Goal: Task Accomplishment & Management: Complete application form

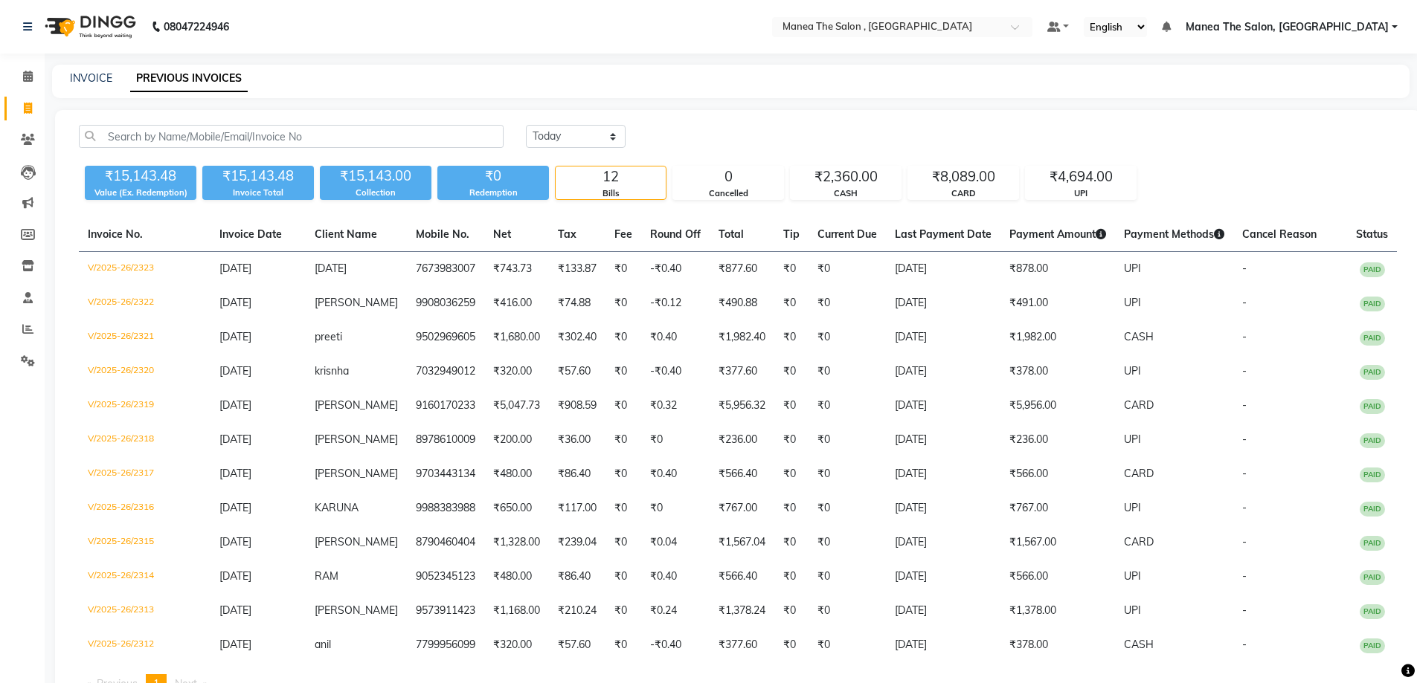
select select "[DATE]"
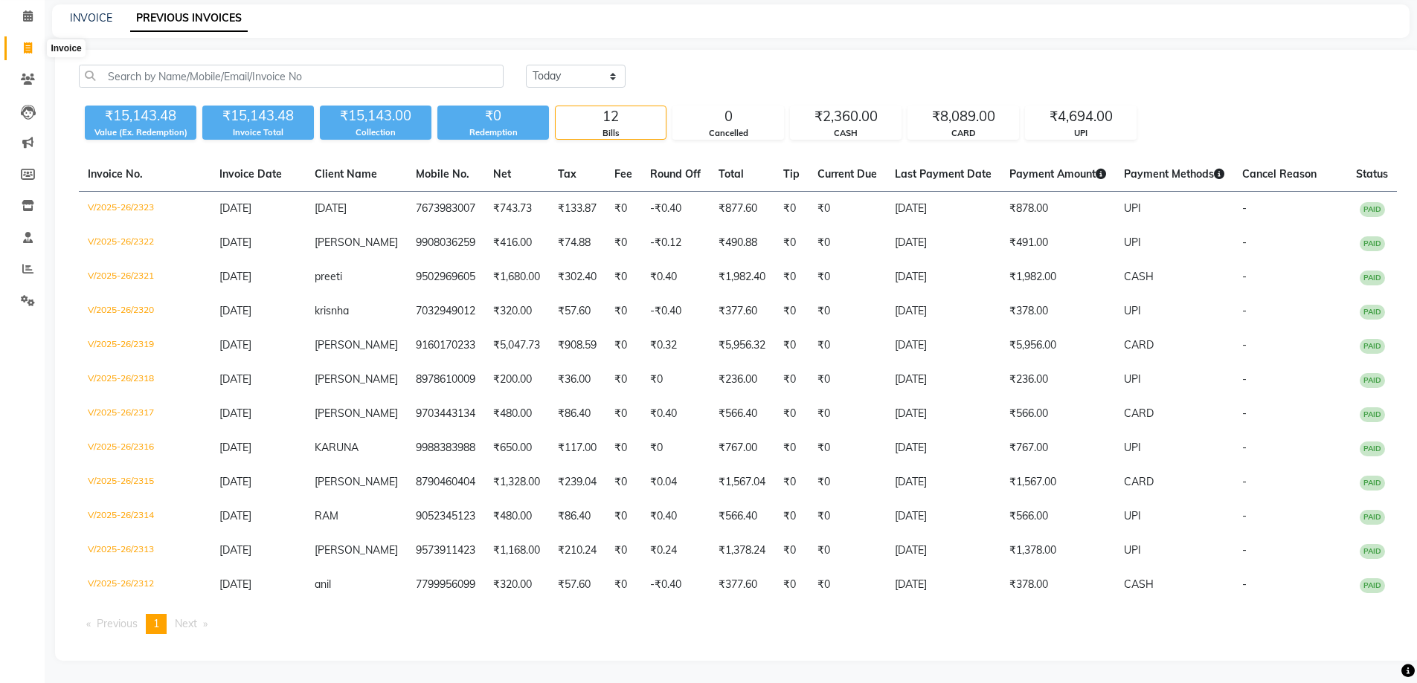
click at [33, 46] on span at bounding box center [28, 48] width 26 height 17
select select "service"
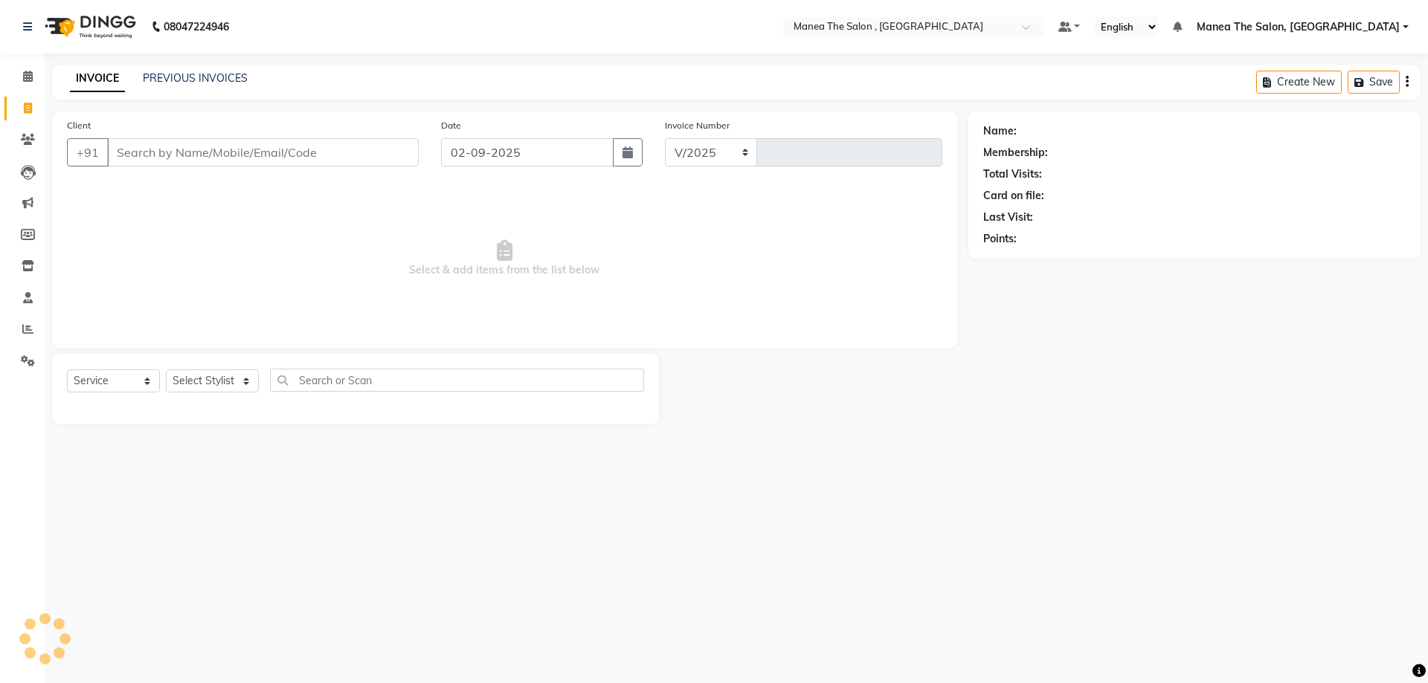
select select "7201"
type input "2327"
click at [209, 383] on select "Select Stylist [PERSON_NAME] Manager [PERSON_NAME] [PERSON_NAME] [PERSON_NAME]" at bounding box center [212, 381] width 93 height 23
select select "72491"
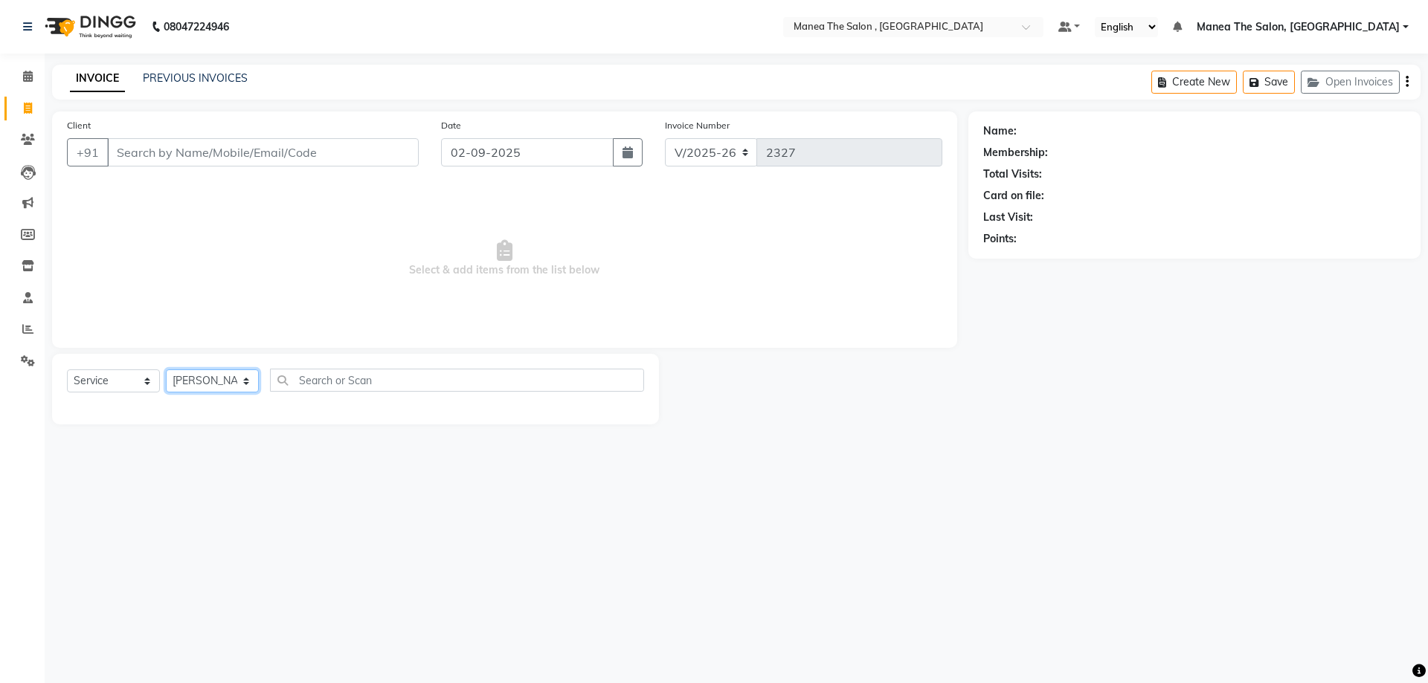
click at [166, 370] on select "Select Stylist [PERSON_NAME] Manager [PERSON_NAME] [PERSON_NAME] [PERSON_NAME]" at bounding box center [212, 381] width 93 height 23
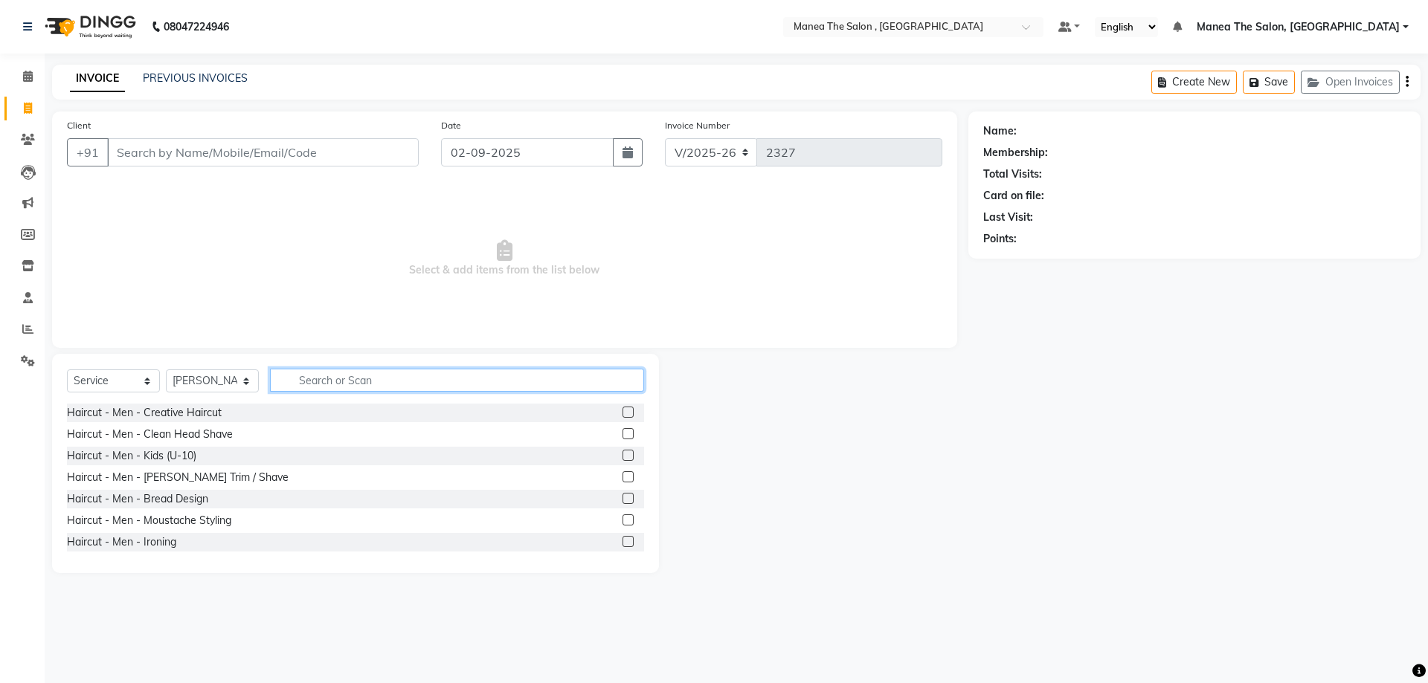
click at [326, 382] on input "text" at bounding box center [457, 380] width 374 height 23
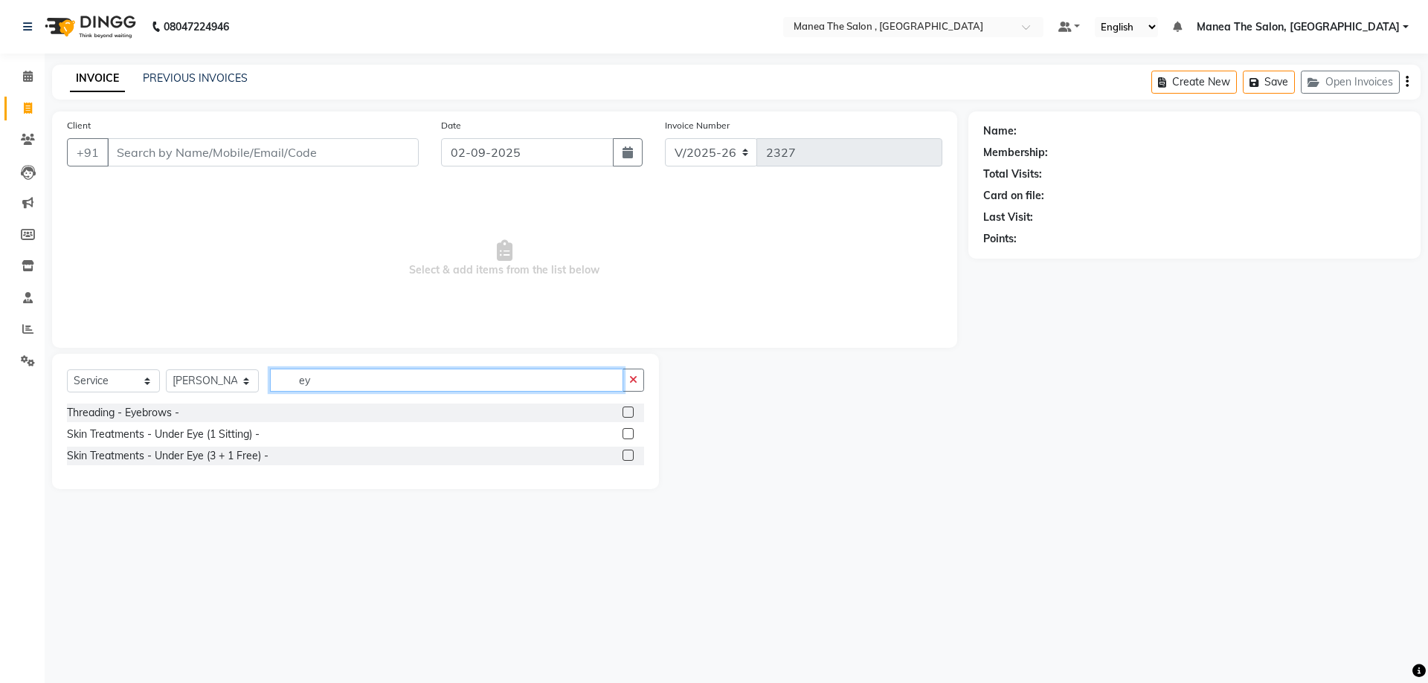
type input "e"
type input "upper"
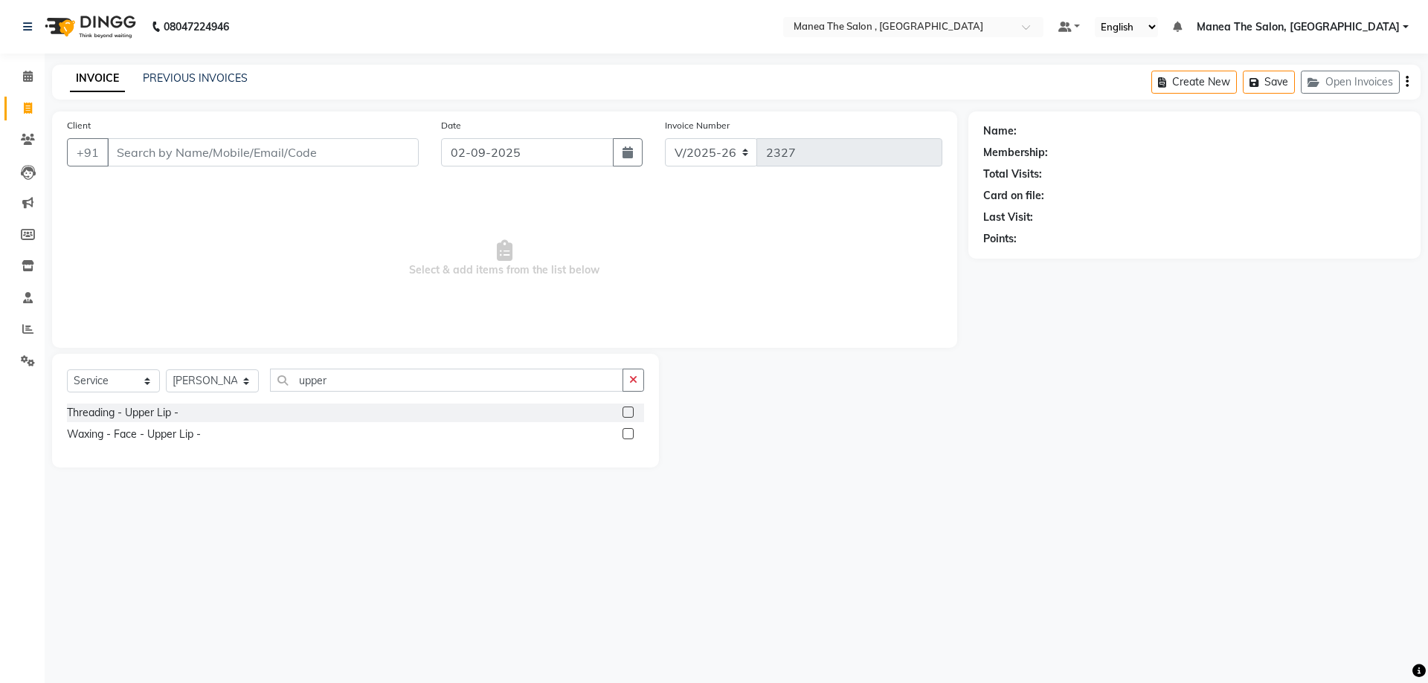
click at [627, 410] on label at bounding box center [627, 412] width 11 height 11
click at [627, 410] on input "checkbox" at bounding box center [627, 413] width 10 height 10
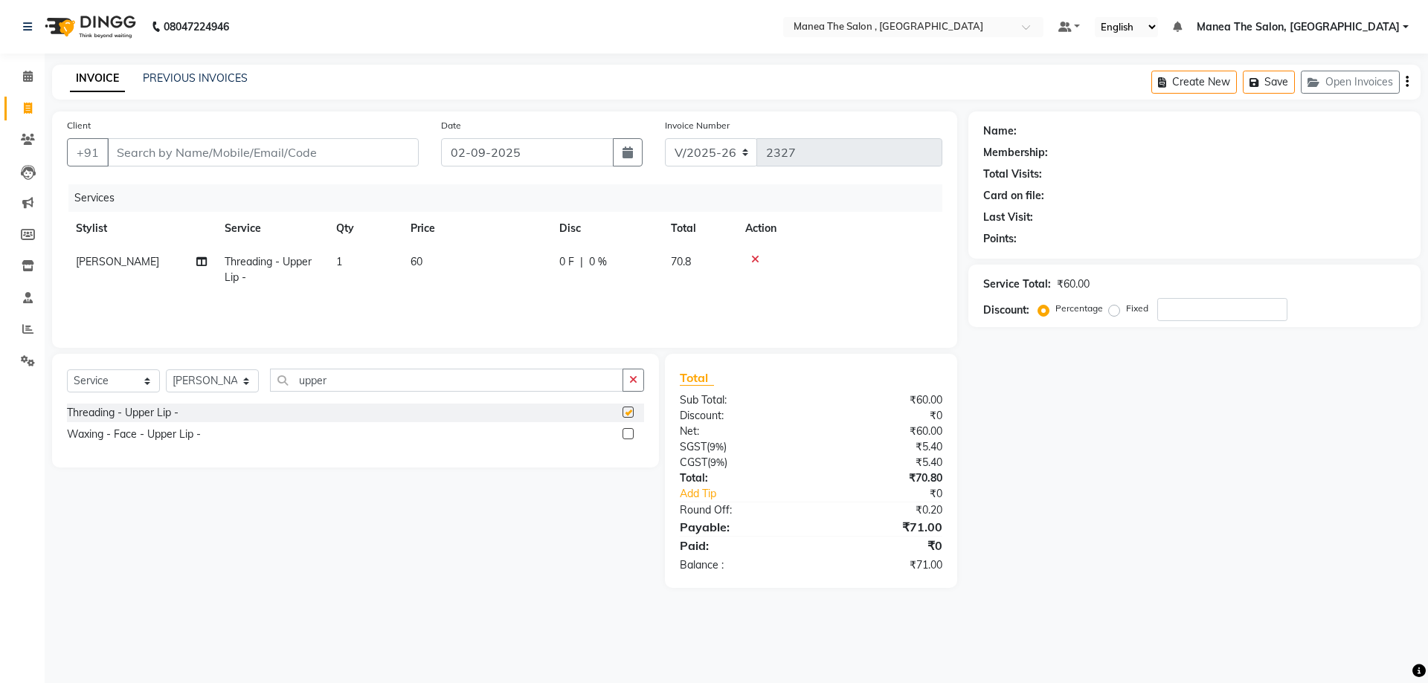
checkbox input "false"
click at [405, 384] on input "upper" at bounding box center [446, 380] width 353 height 23
type input "u"
type input "chin"
click at [628, 437] on label at bounding box center [627, 433] width 11 height 11
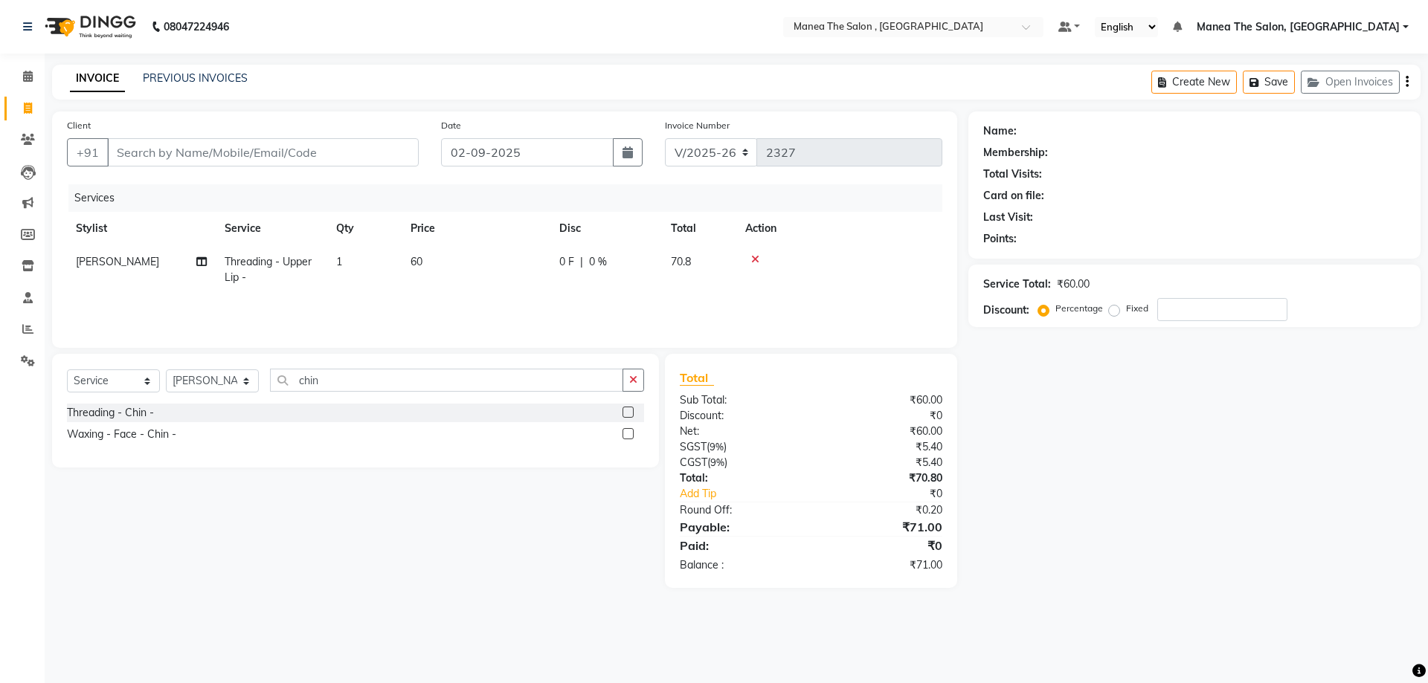
click at [628, 437] on input "checkbox" at bounding box center [627, 435] width 10 height 10
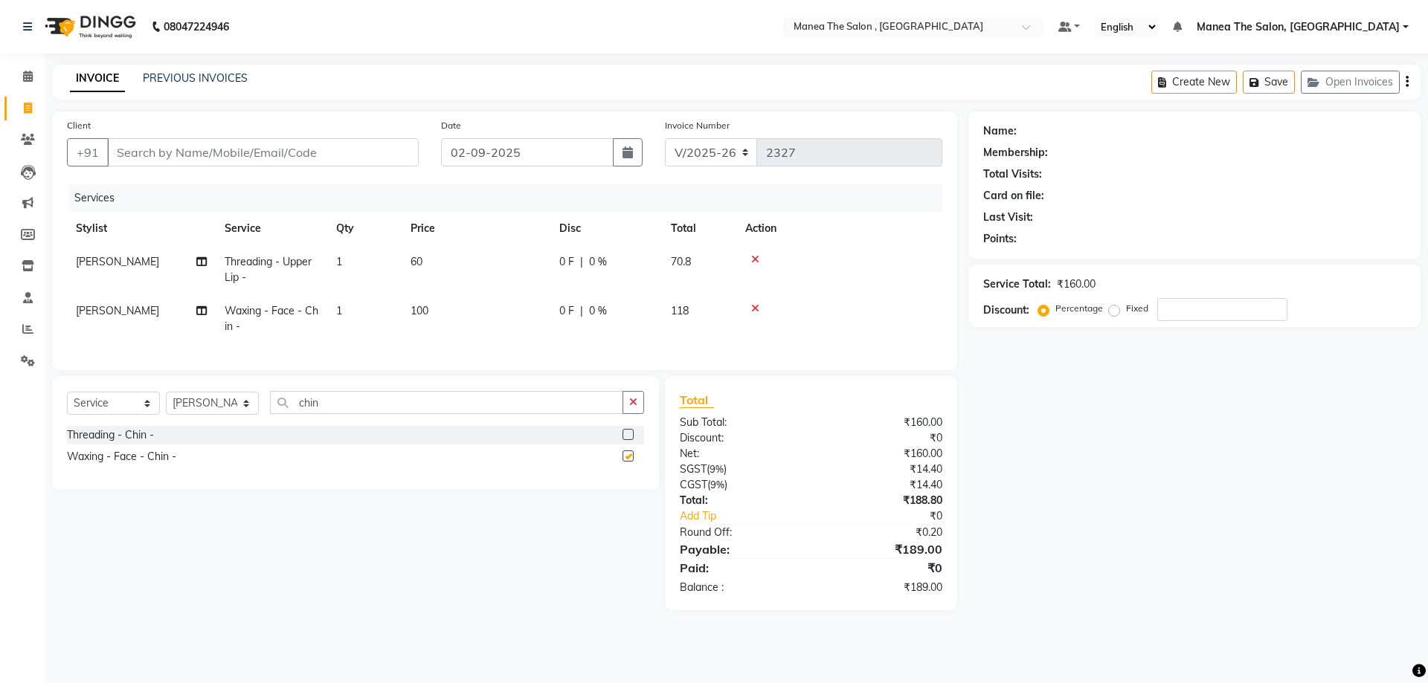
checkbox input "false"
click at [398, 407] on input "chin" at bounding box center [446, 402] width 353 height 23
type input "c"
type input "ja"
click at [624, 440] on label at bounding box center [627, 434] width 11 height 11
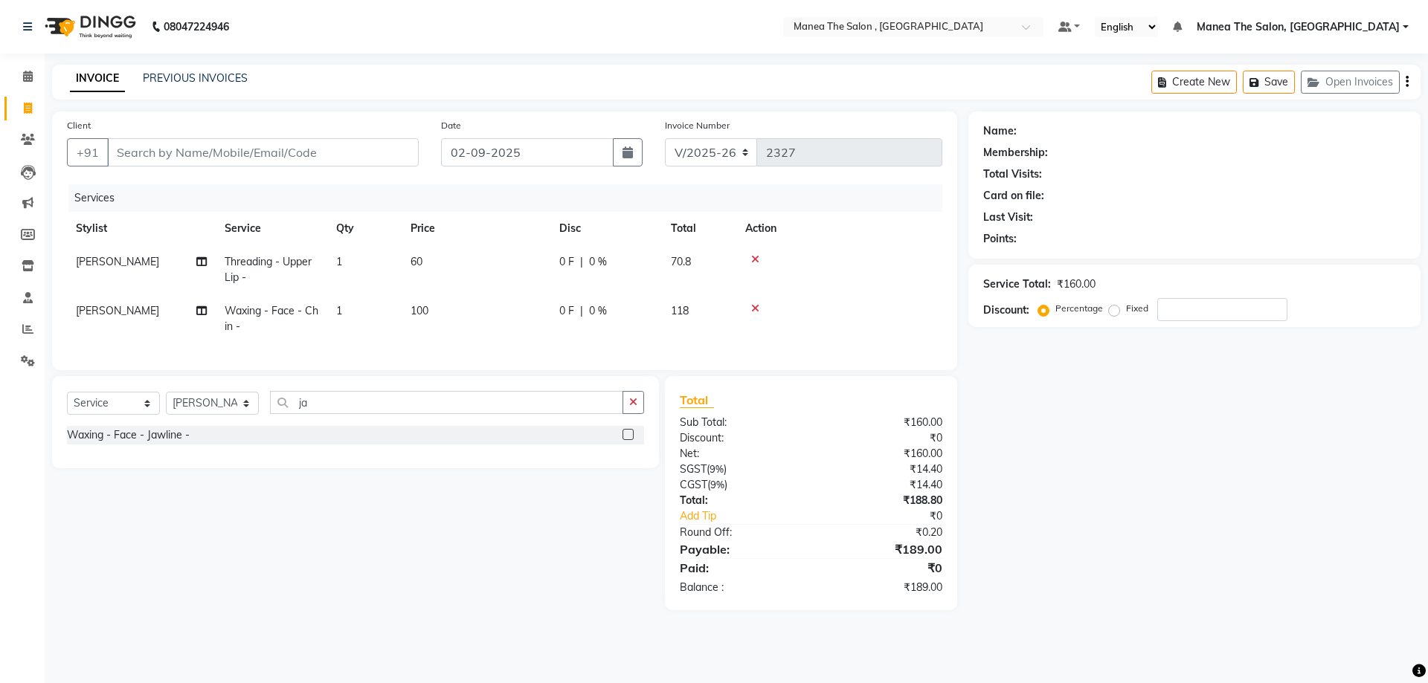
click at [624, 440] on input "checkbox" at bounding box center [627, 436] width 10 height 10
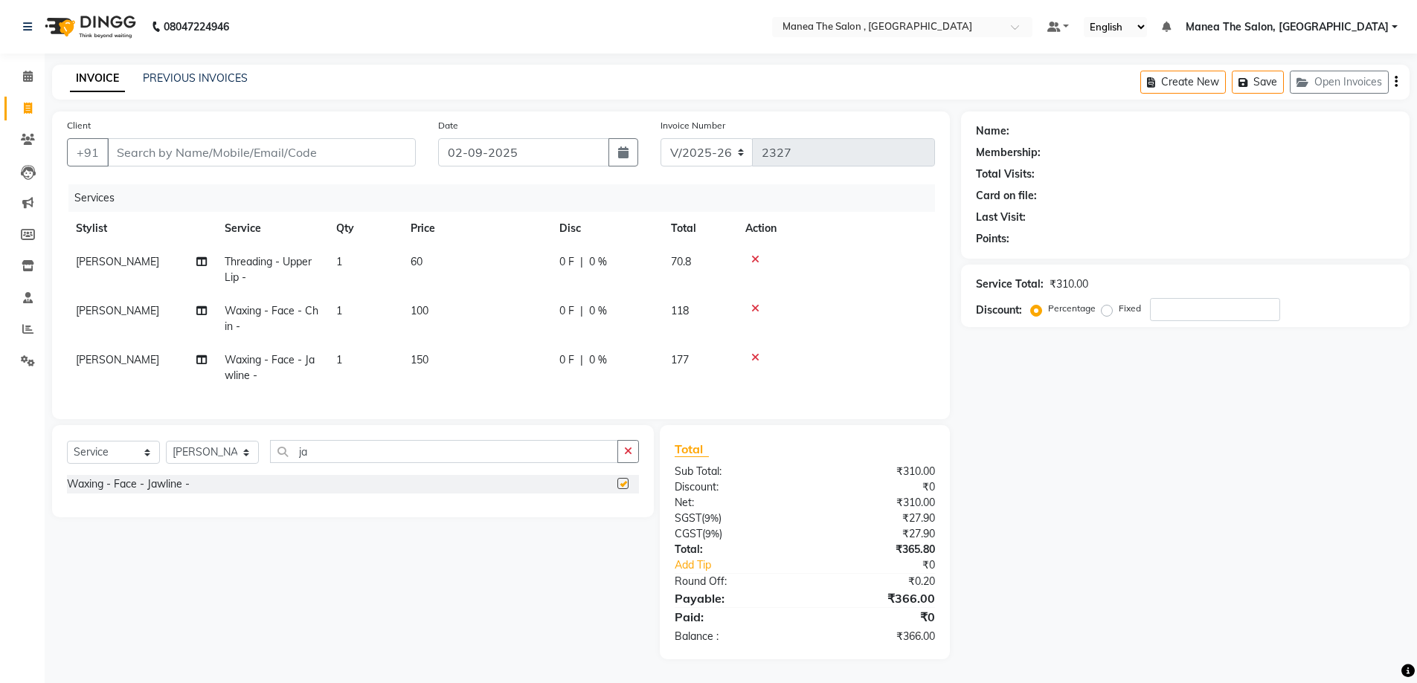
checkbox input "false"
click at [494, 457] on input "ja" at bounding box center [444, 451] width 348 height 23
type input "j"
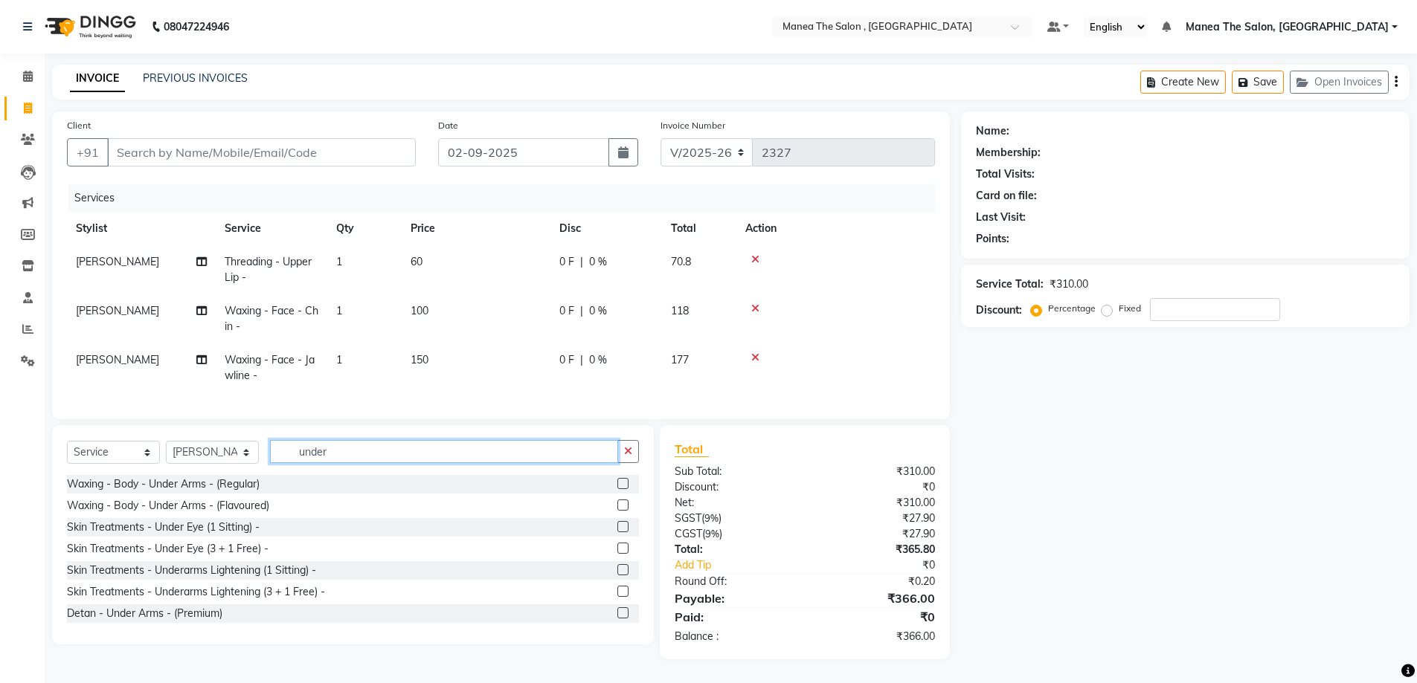
type input "under"
click at [617, 511] on label at bounding box center [622, 505] width 11 height 11
click at [617, 511] on input "checkbox" at bounding box center [622, 506] width 10 height 10
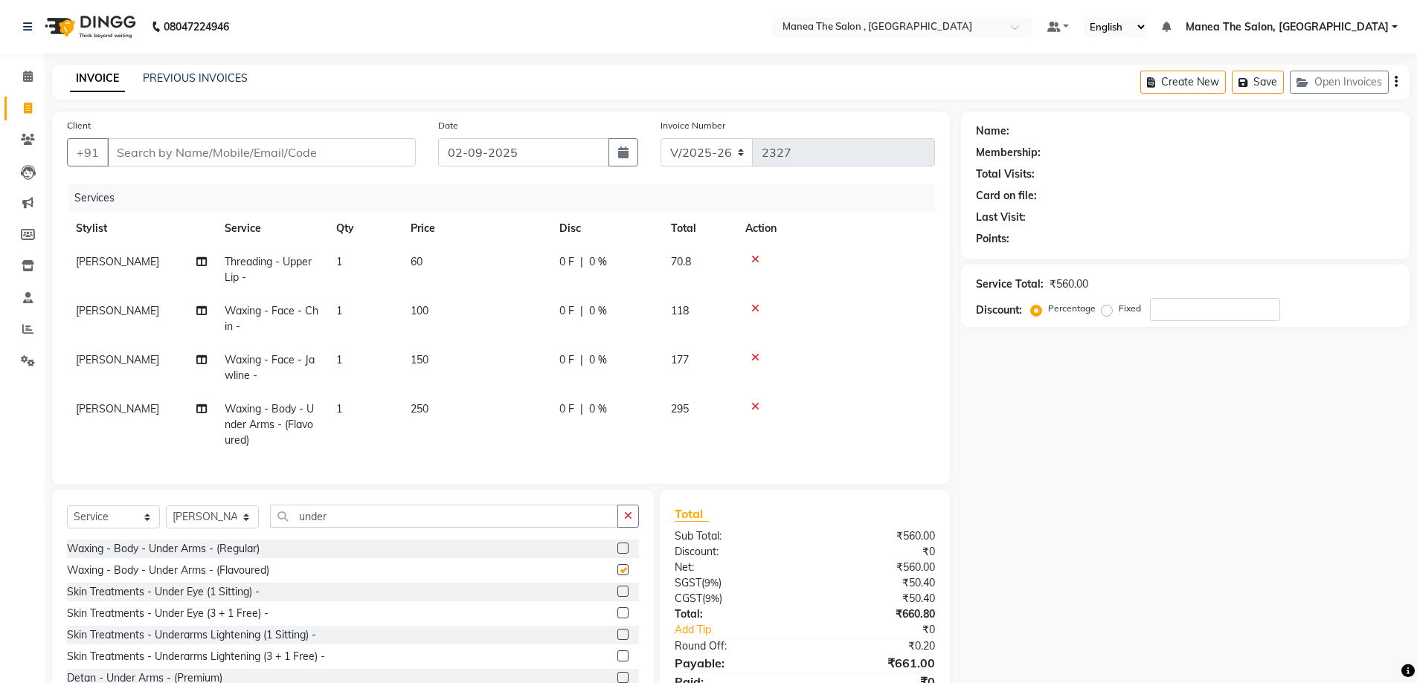
checkbox input "false"
click at [242, 149] on input "Client" at bounding box center [261, 152] width 309 height 28
type input "7"
type input "0"
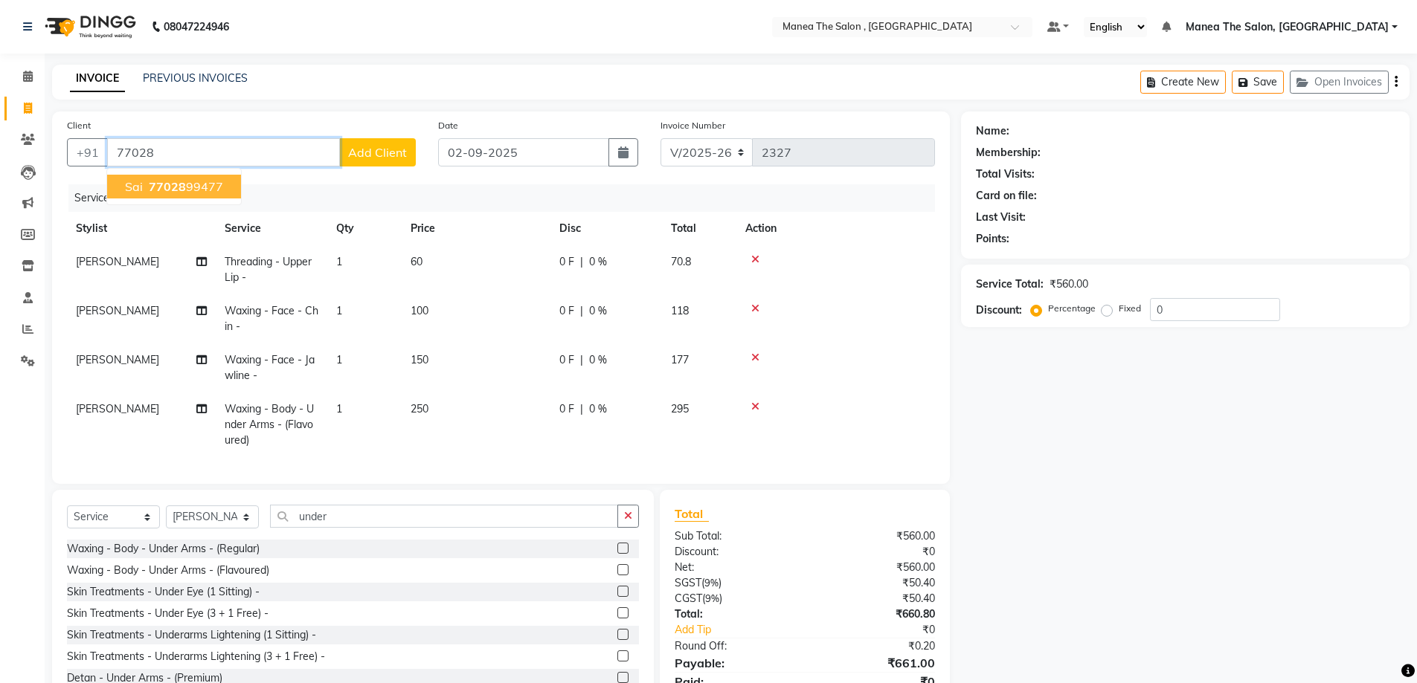
click at [208, 182] on ngb-highlight "77028 99477" at bounding box center [184, 186] width 77 height 15
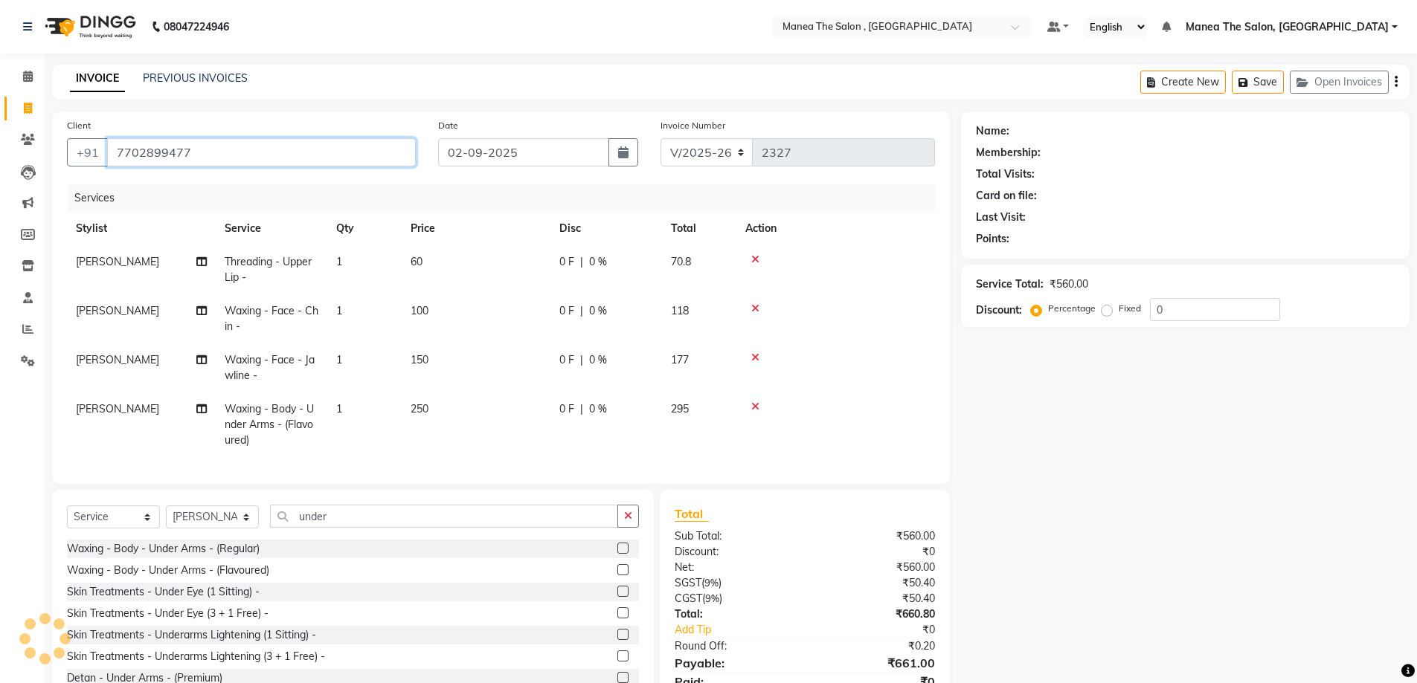
type input "7702899477"
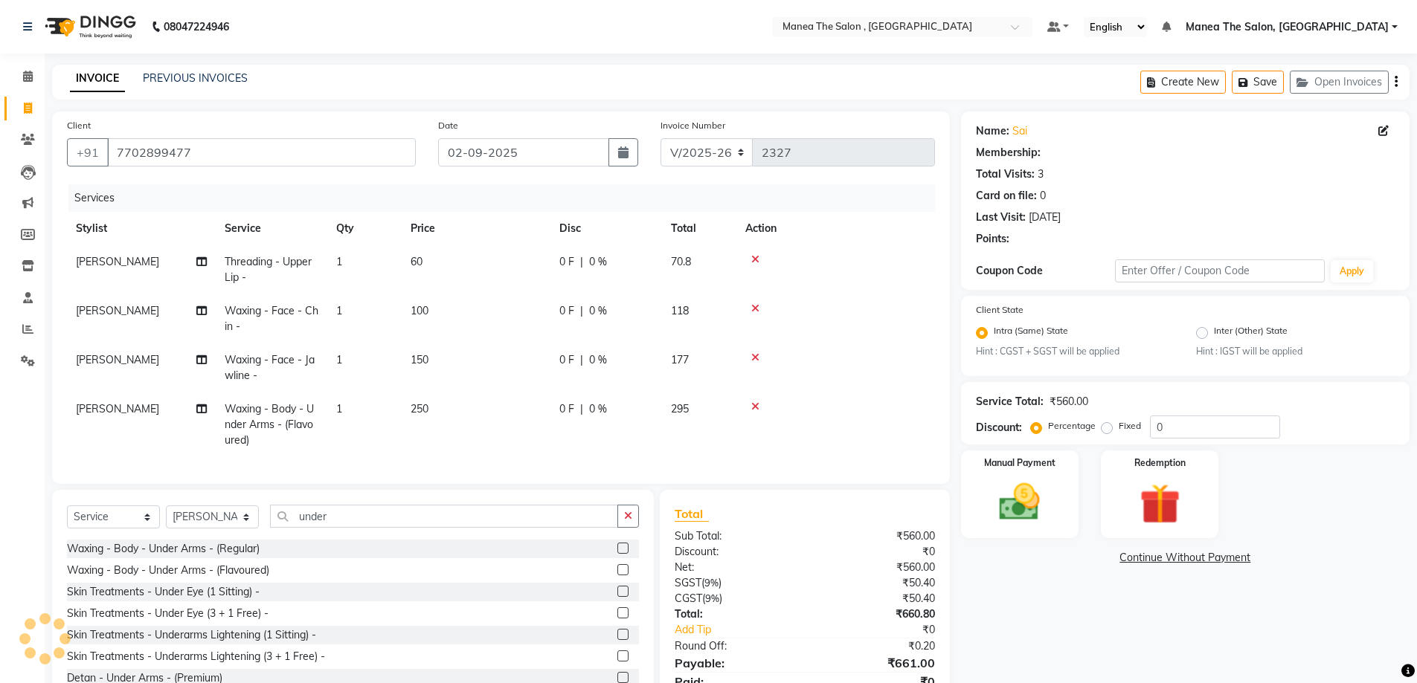
select select "1: Object"
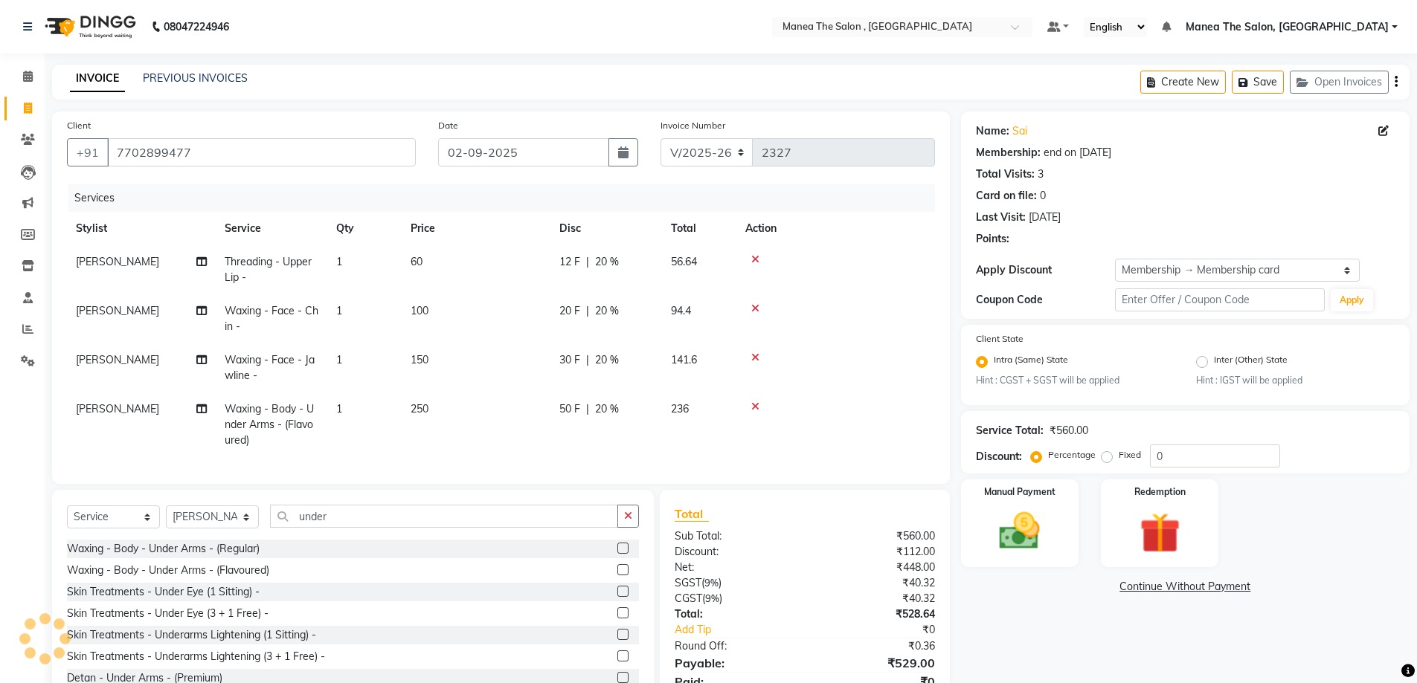
type input "20"
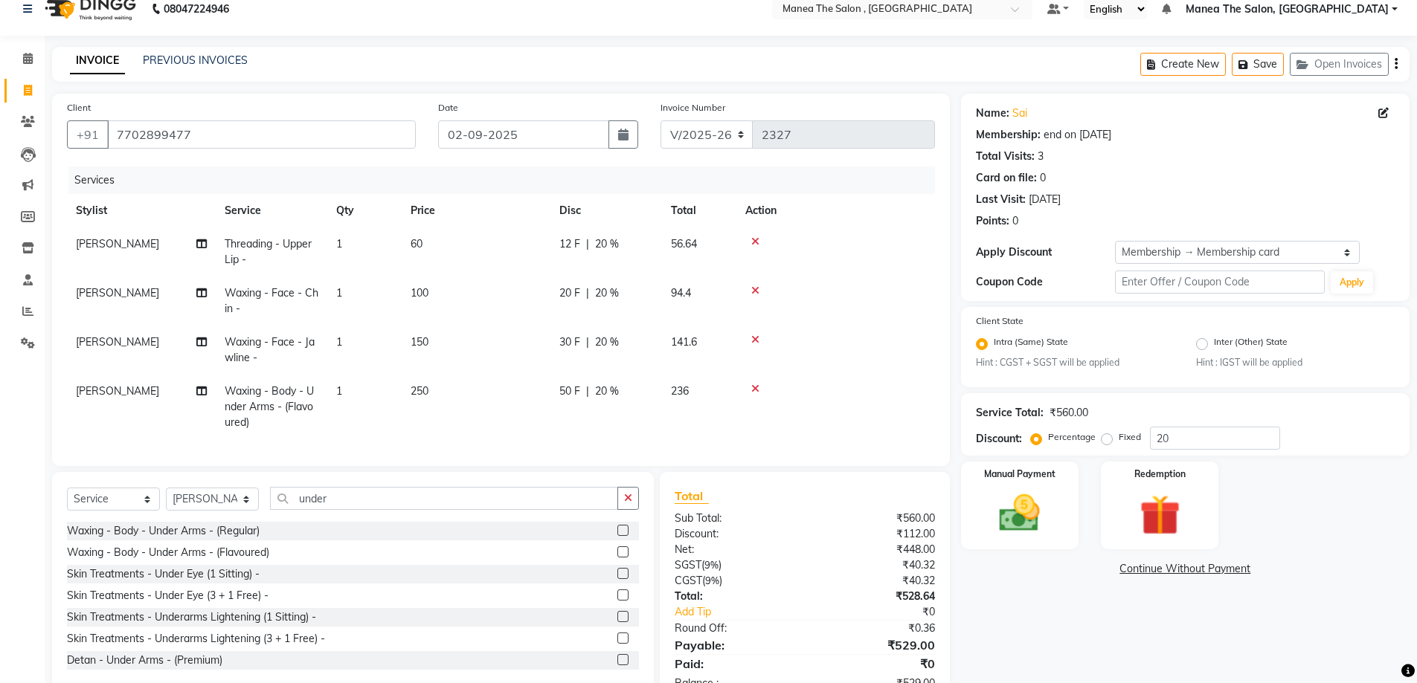
scroll to position [74, 0]
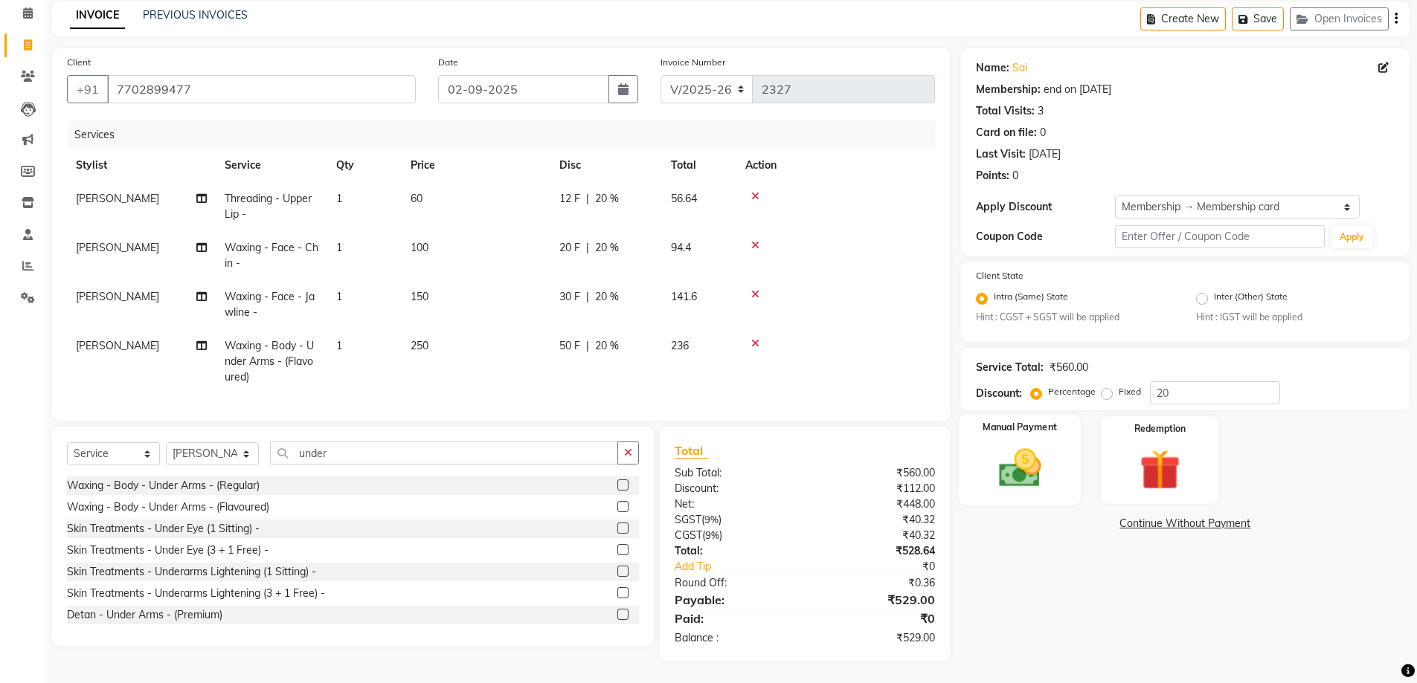
click at [998, 477] on img at bounding box center [1019, 469] width 68 height 48
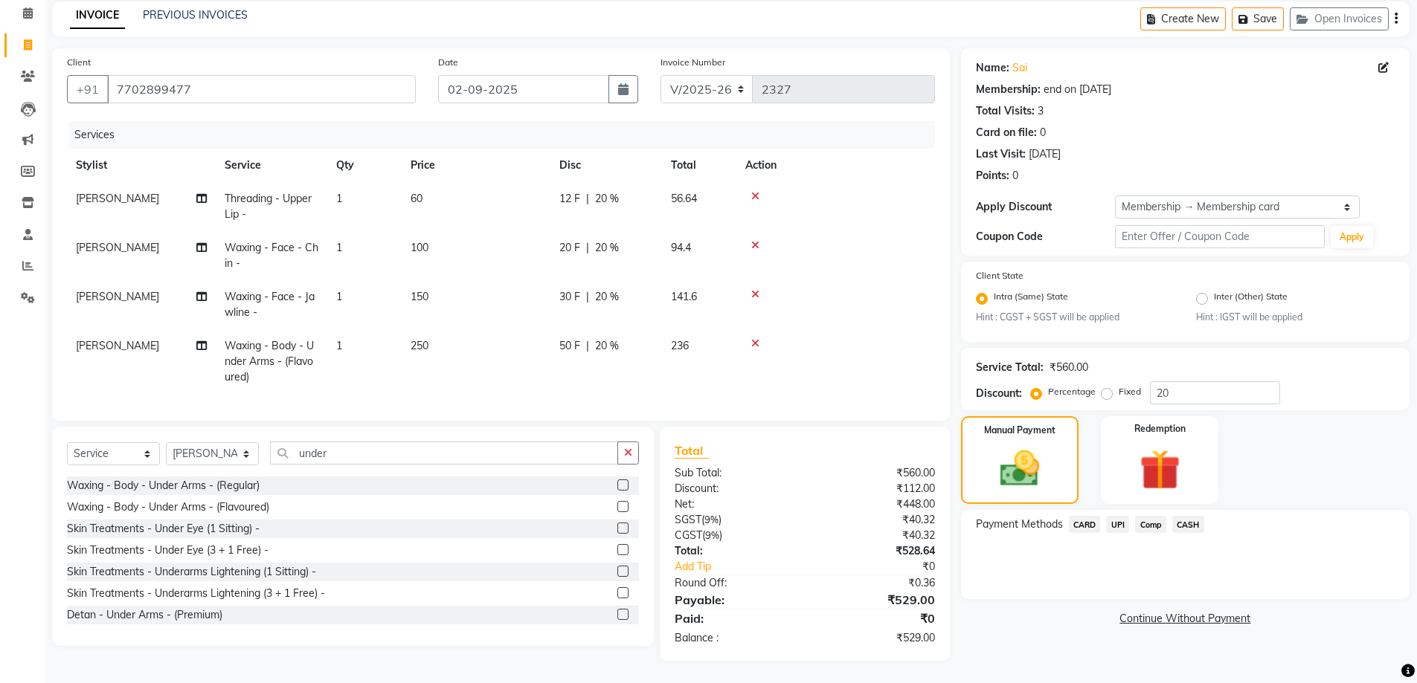
click at [1113, 516] on span "UPI" at bounding box center [1117, 524] width 23 height 17
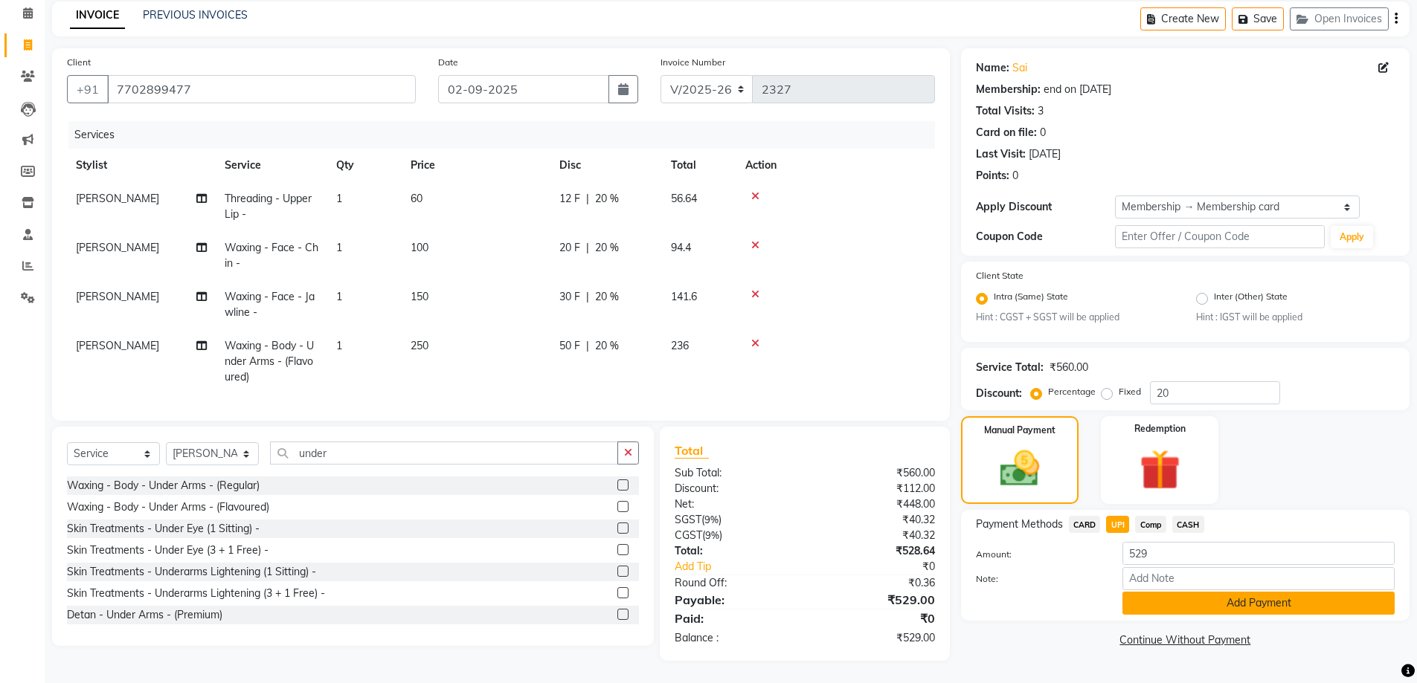
click at [1130, 599] on button "Add Payment" at bounding box center [1258, 603] width 272 height 23
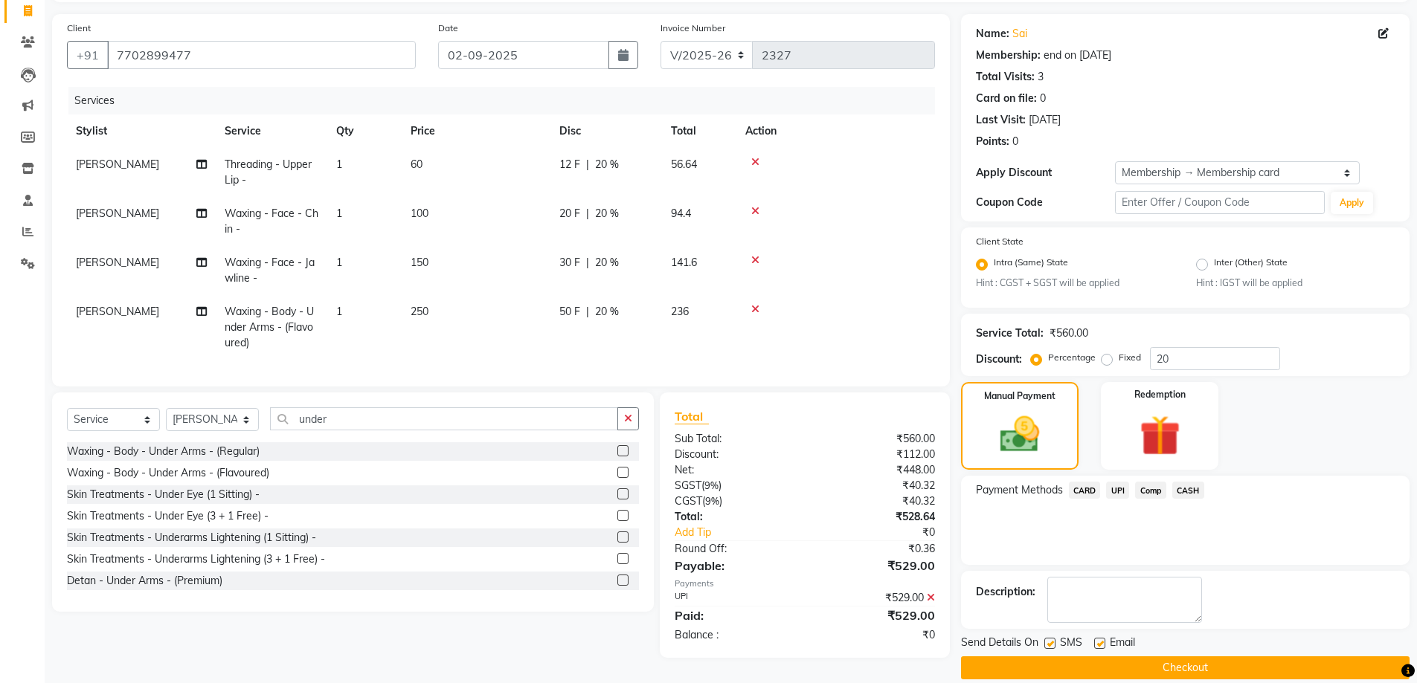
scroll to position [116, 0]
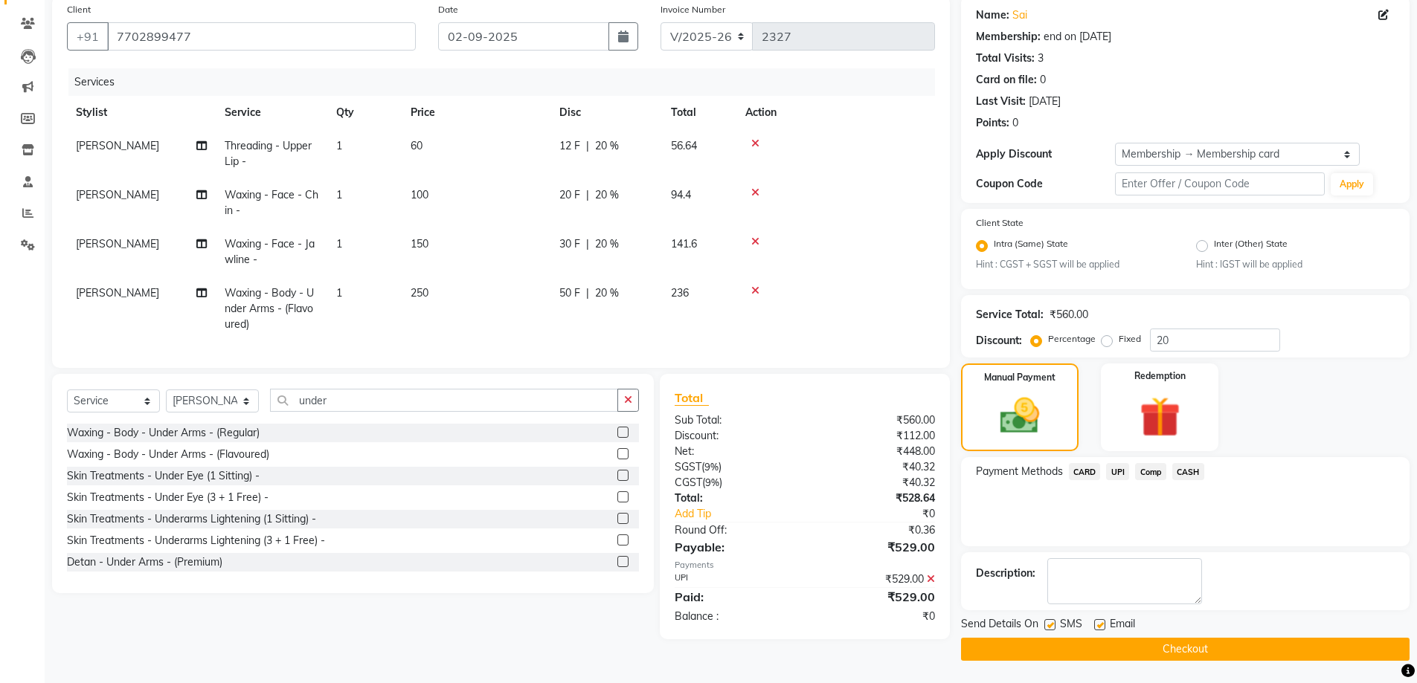
click at [1140, 650] on button "Checkout" at bounding box center [1185, 649] width 448 height 23
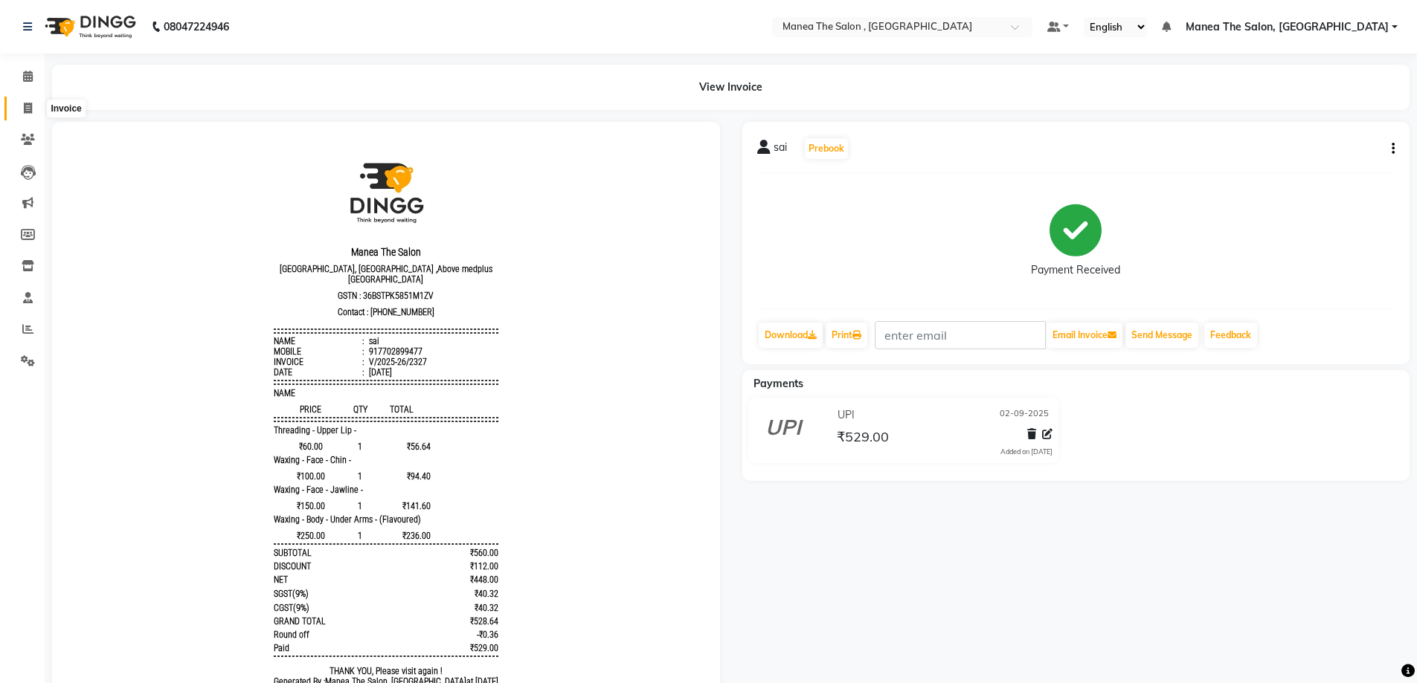
click at [30, 104] on icon at bounding box center [28, 108] width 8 height 11
select select "service"
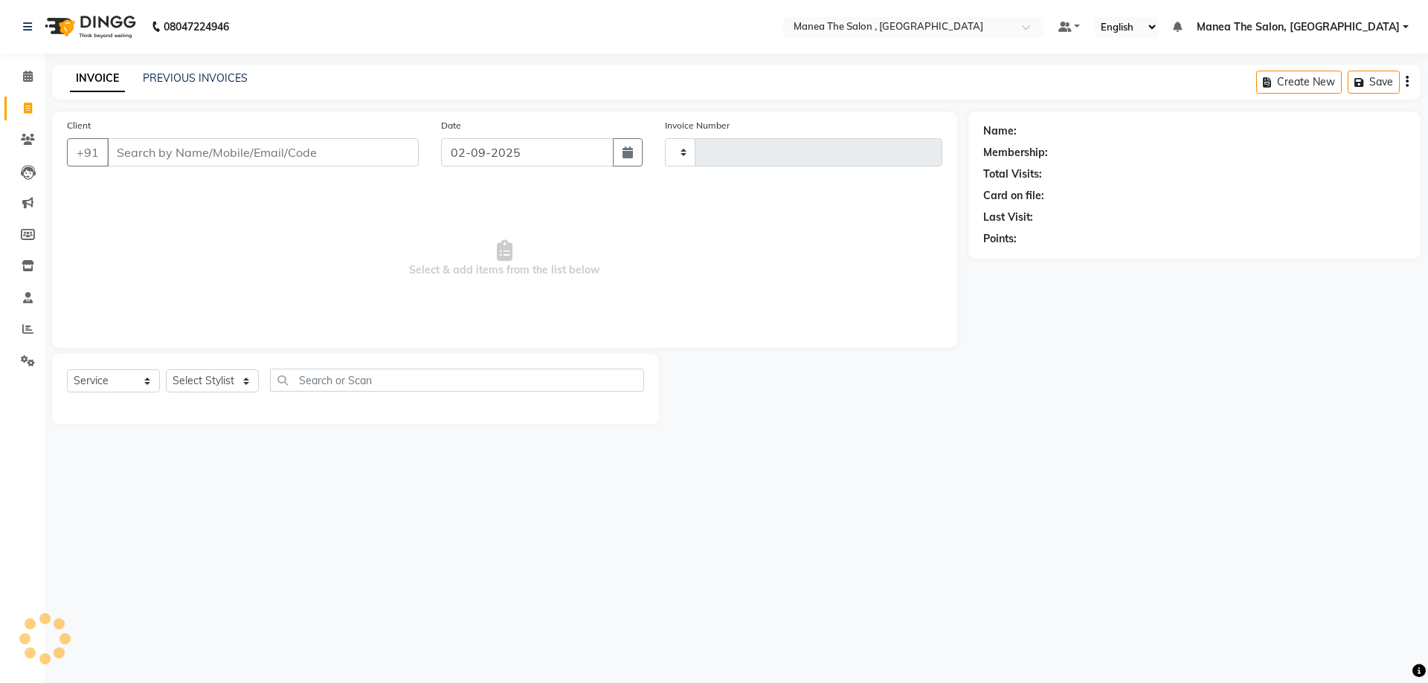
type input "2328"
select select "7201"
click at [219, 384] on select "Select Stylist" at bounding box center [212, 381] width 93 height 23
select select "84418"
click at [166, 370] on select "Select Stylist AYAZ Manager prameela PUNITH Raj tillu SALMAN Soujanya" at bounding box center [212, 381] width 93 height 23
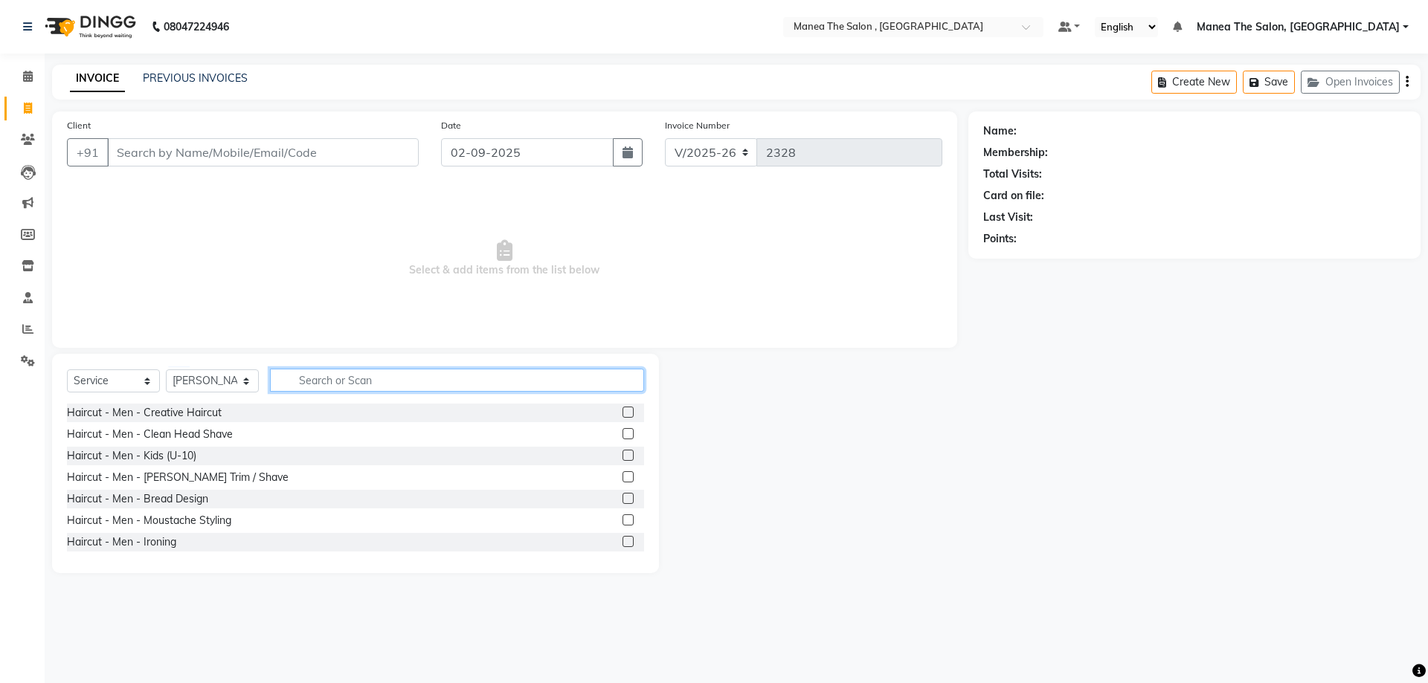
click at [355, 385] on input "text" at bounding box center [457, 380] width 374 height 23
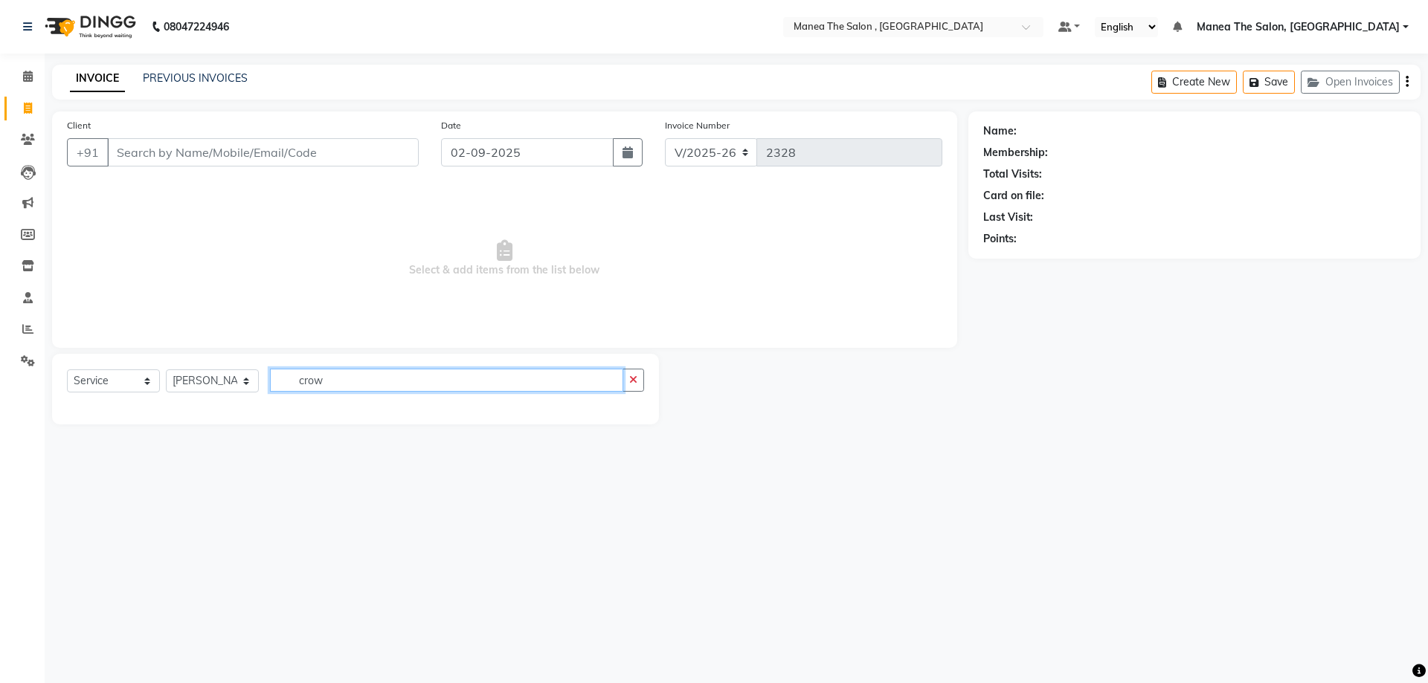
type input "crow"
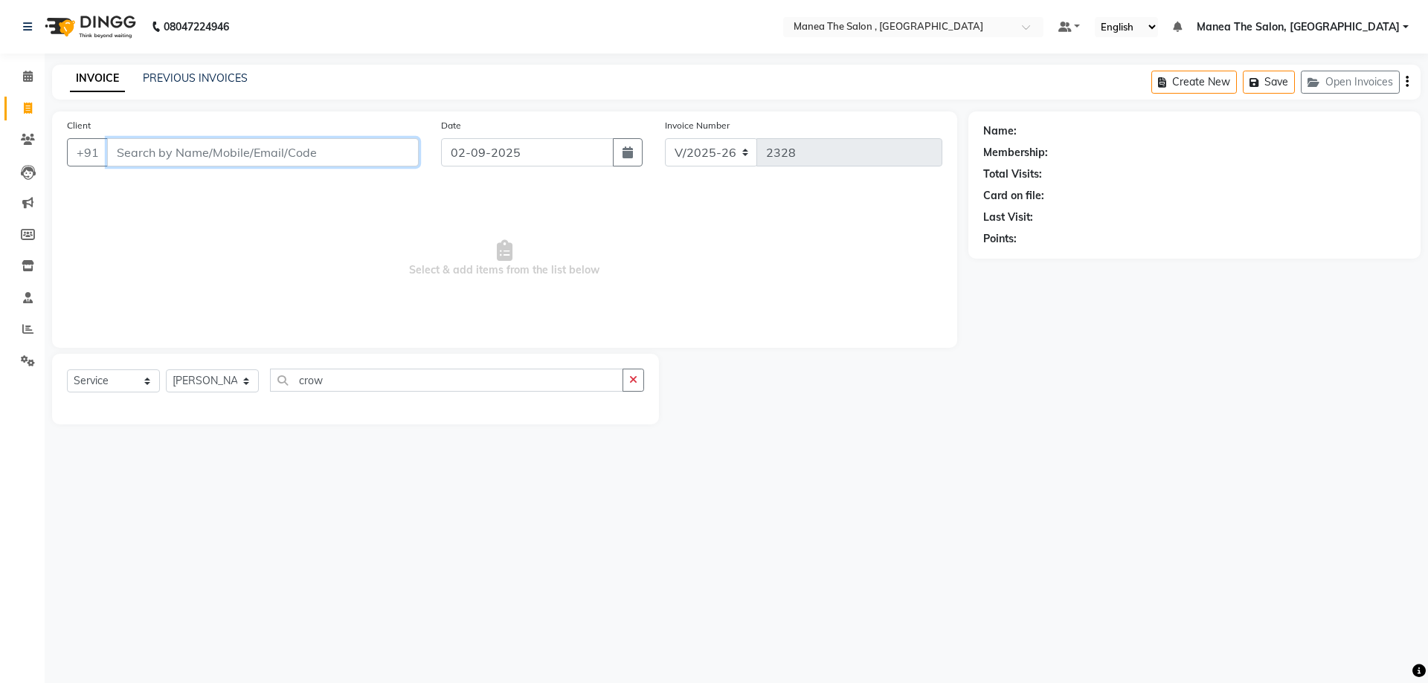
click at [248, 151] on input "Client" at bounding box center [263, 152] width 312 height 28
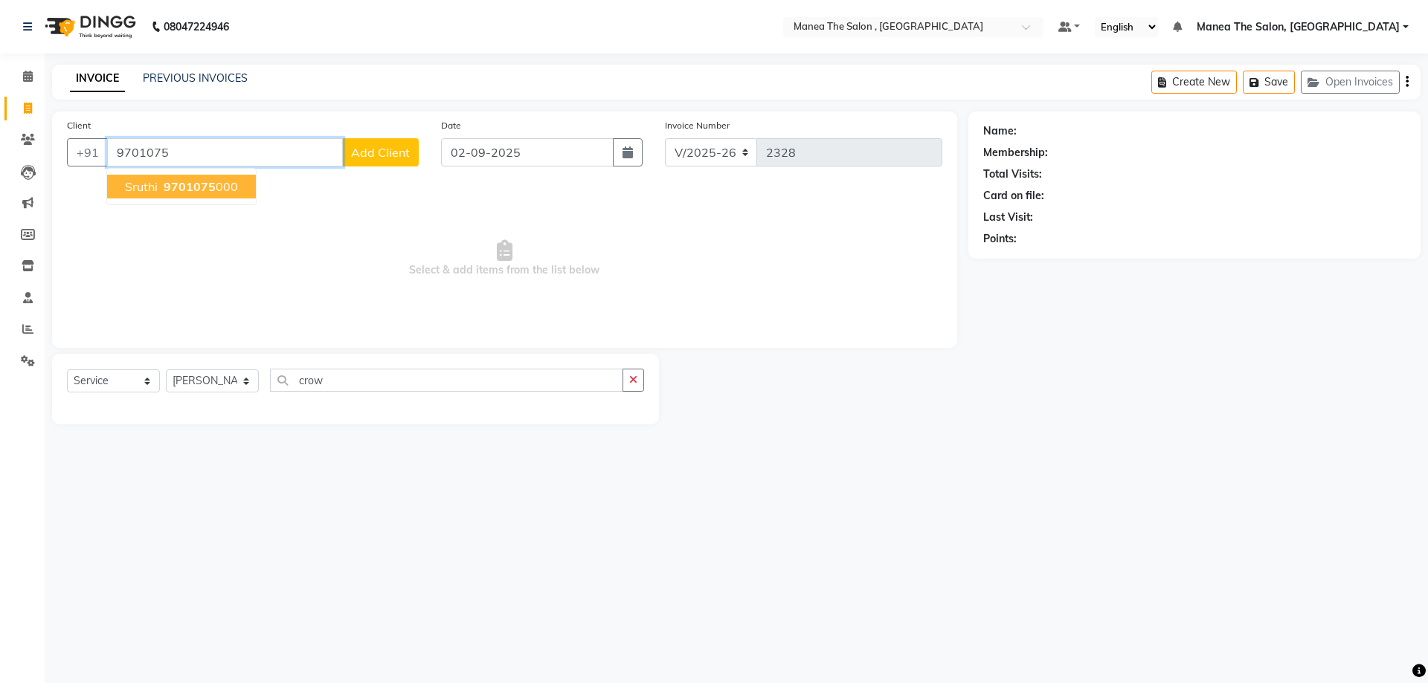
click at [147, 180] on span "sruthi" at bounding box center [141, 186] width 33 height 15
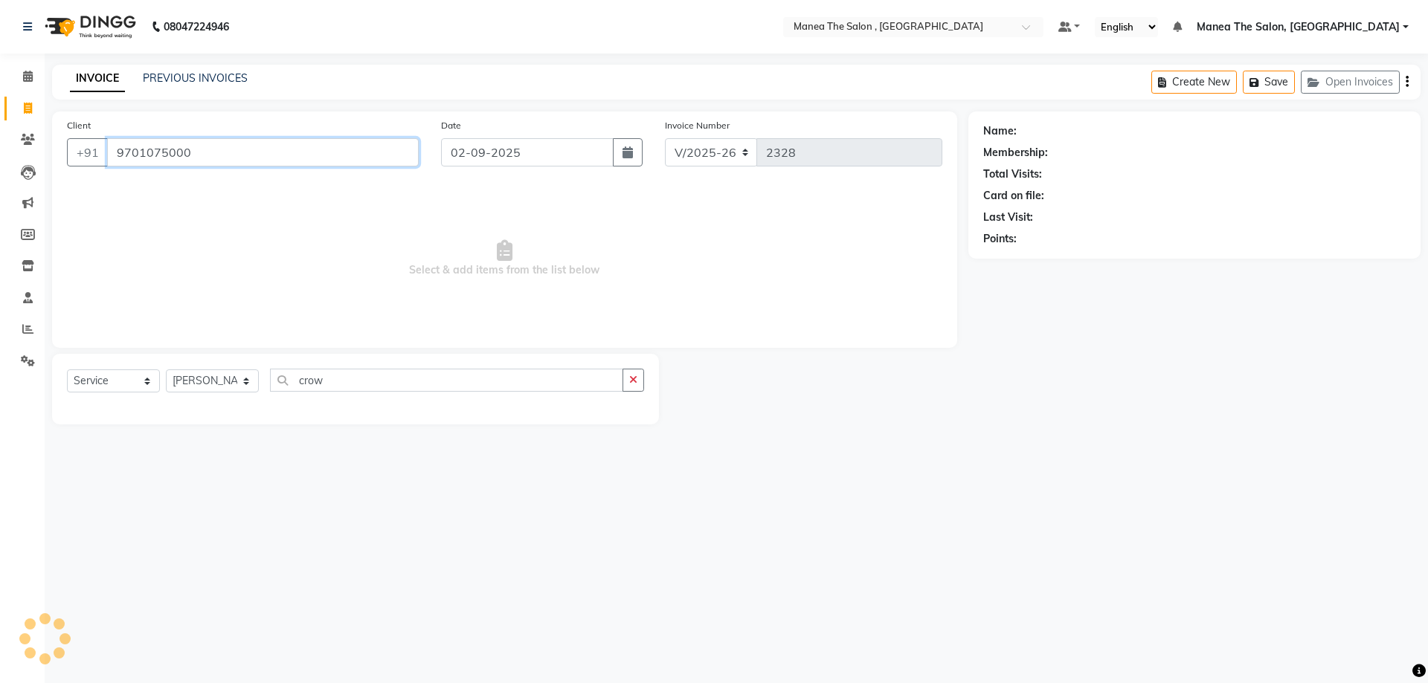
type input "9701075000"
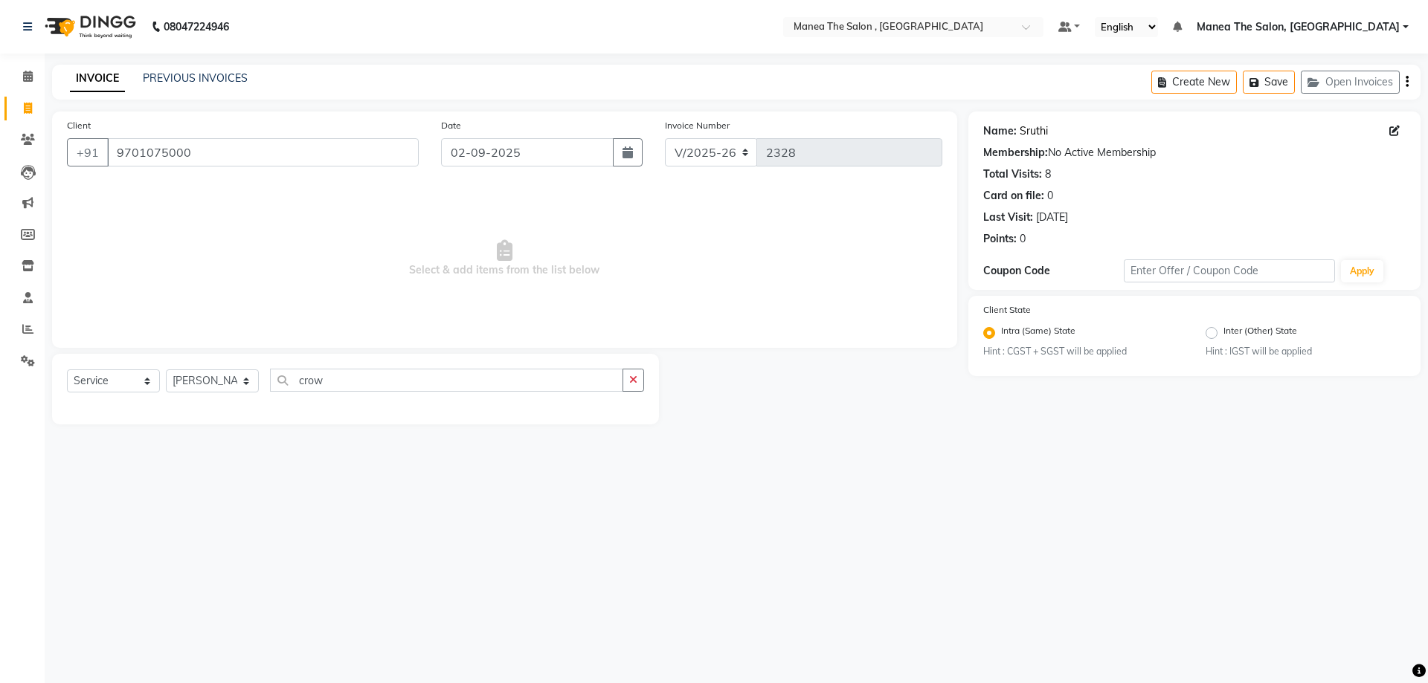
click at [1031, 126] on link "Sruthi" at bounding box center [1034, 131] width 28 height 16
drag, startPoint x: 325, startPoint y: 381, endPoint x: 294, endPoint y: 381, distance: 30.5
click at [294, 381] on input "crow" at bounding box center [446, 380] width 353 height 23
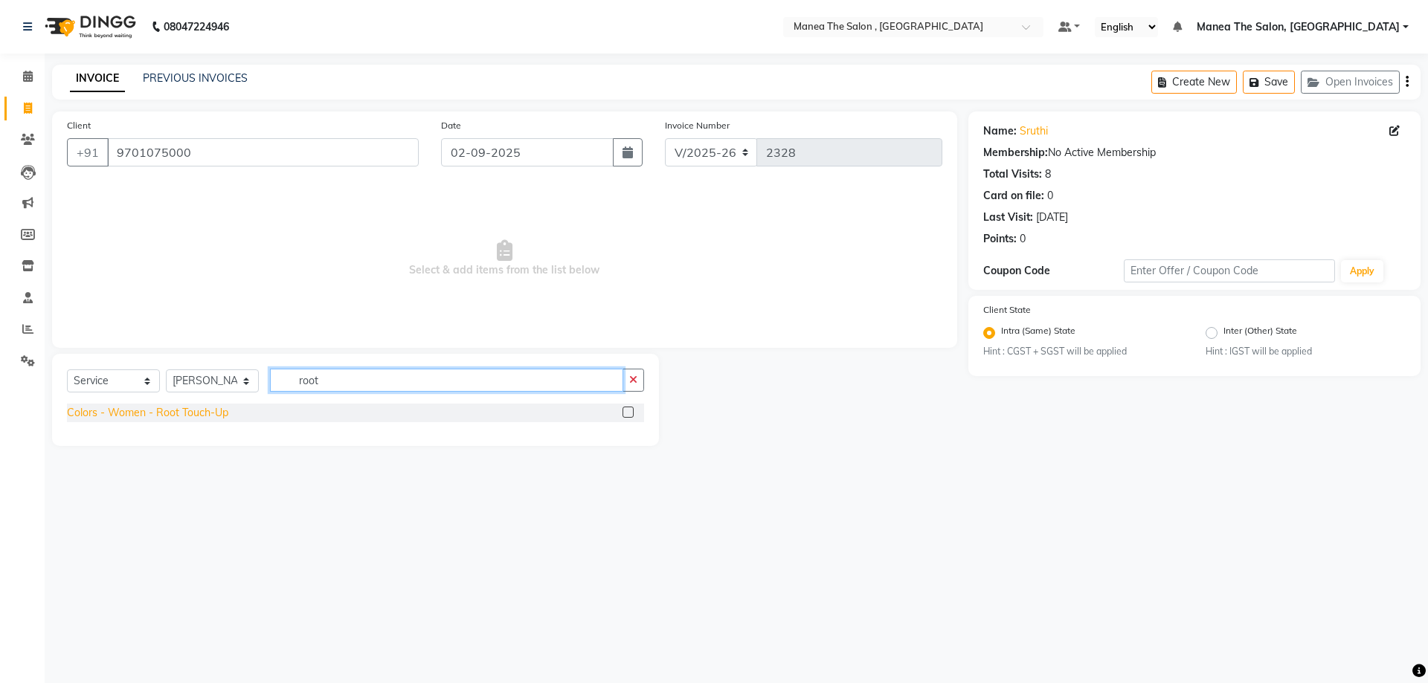
type input "root"
click at [203, 414] on div "Colors - Women - Root Touch-Up" at bounding box center [147, 413] width 161 height 16
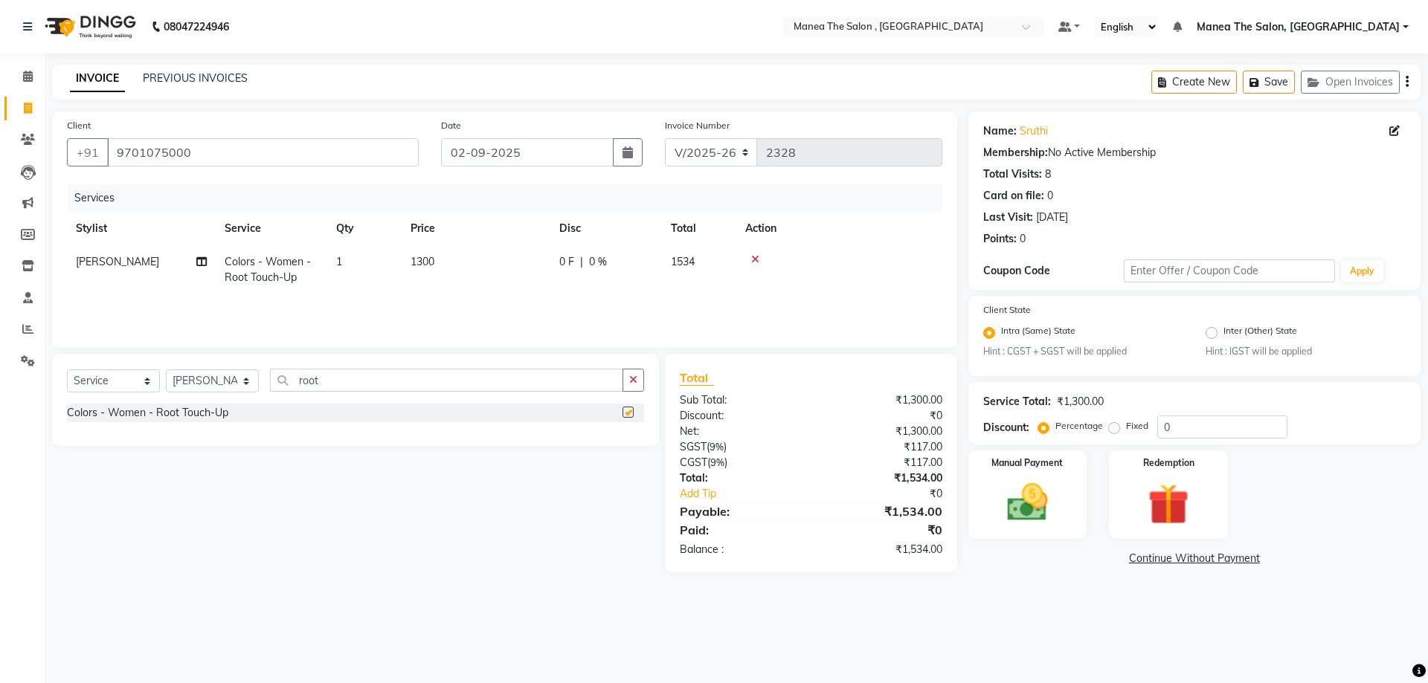
checkbox input "false"
click at [434, 261] on span "1300" at bounding box center [423, 261] width 24 height 13
select select "84418"
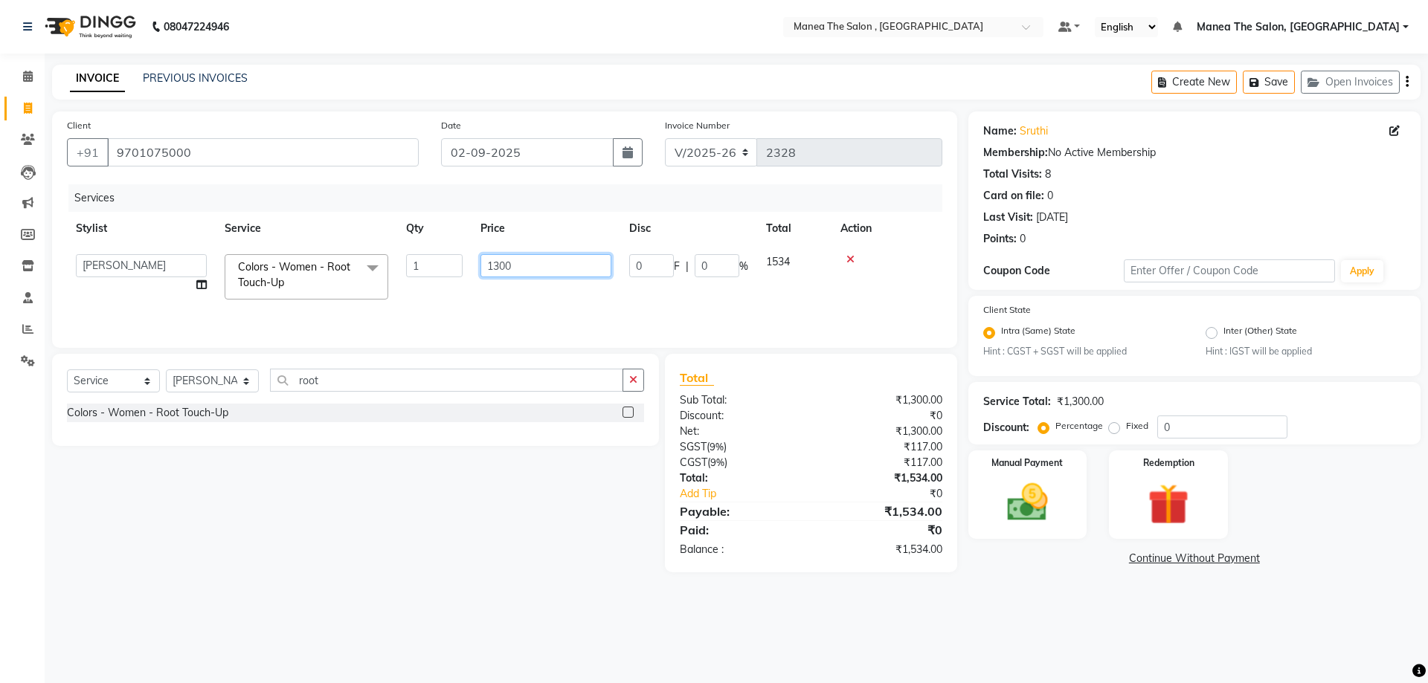
drag, startPoint x: 525, startPoint y: 264, endPoint x: 400, endPoint y: 265, distance: 124.9
click at [400, 265] on tr "AYAZ Manager prameela PUNITH Raj tillu SALMAN Soujanya Colors - Women - Root To…" at bounding box center [504, 276] width 875 height 63
type input "700"
click at [216, 145] on input "9701075000" at bounding box center [263, 152] width 312 height 28
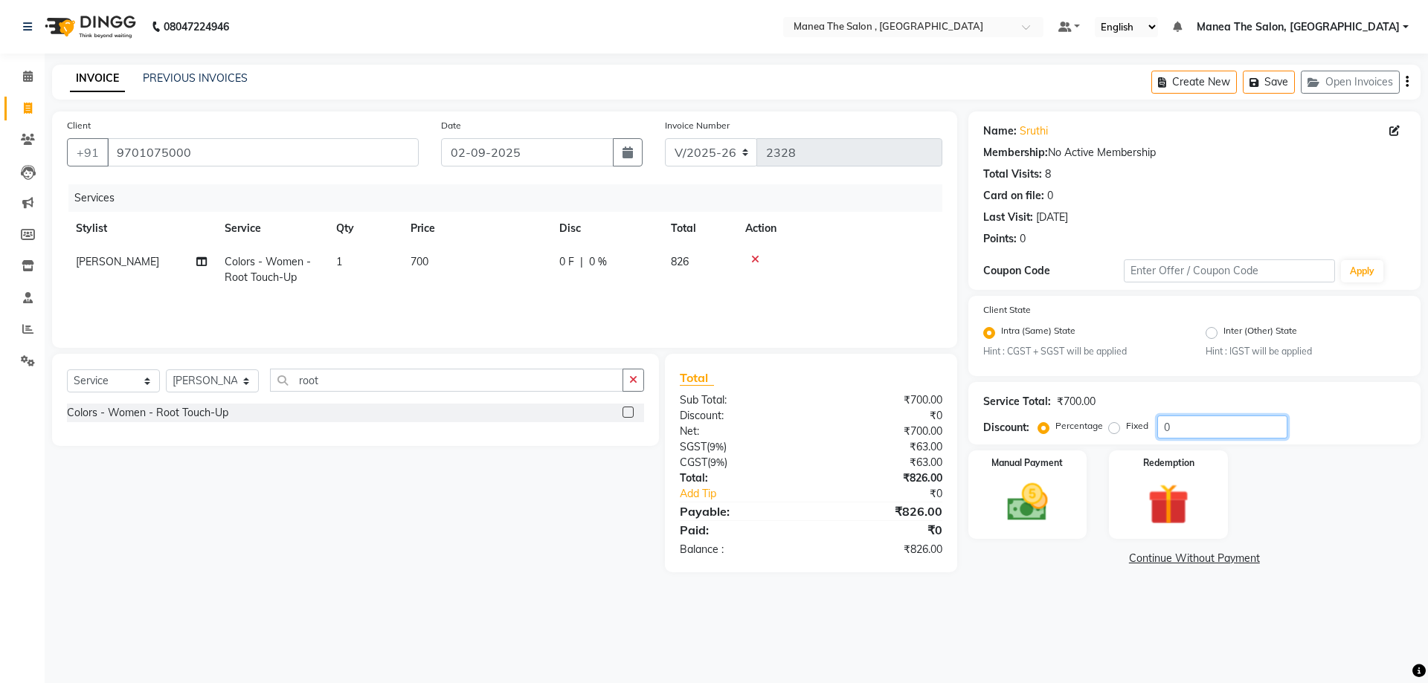
drag, startPoint x: 1171, startPoint y: 426, endPoint x: 1139, endPoint y: 427, distance: 31.2
click at [1139, 427] on div "Percentage Fixed 0" at bounding box center [1164, 427] width 246 height 23
type input "20"
click at [1044, 504] on img at bounding box center [1027, 503] width 69 height 49
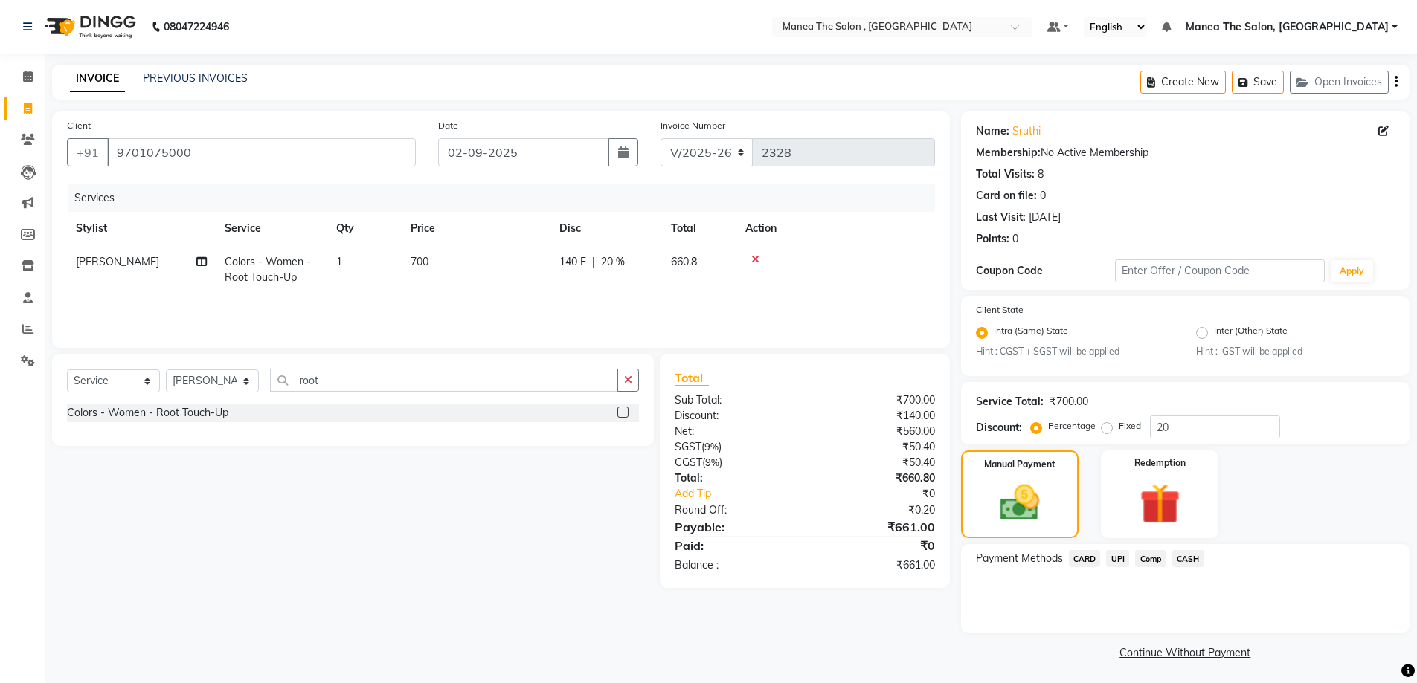
click at [1194, 560] on span "CASH" at bounding box center [1188, 558] width 32 height 17
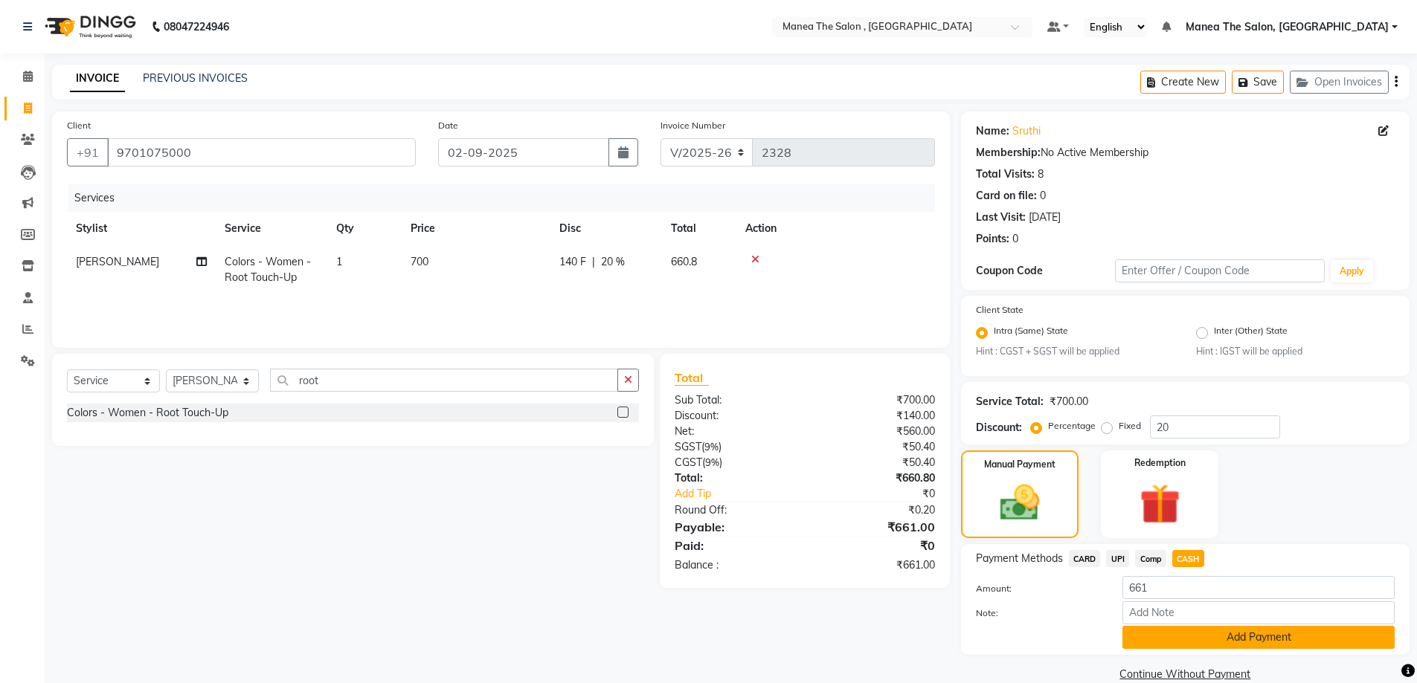
click at [1188, 637] on button "Add Payment" at bounding box center [1258, 637] width 272 height 23
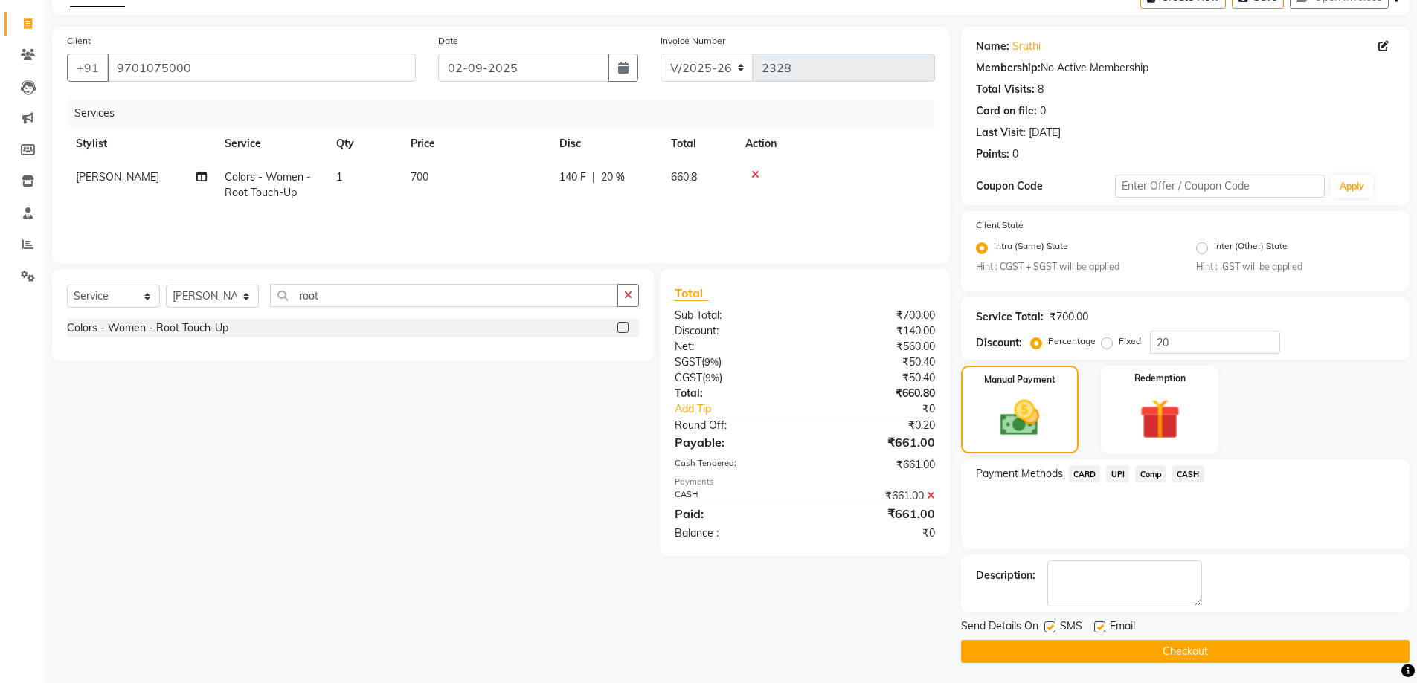
scroll to position [87, 0]
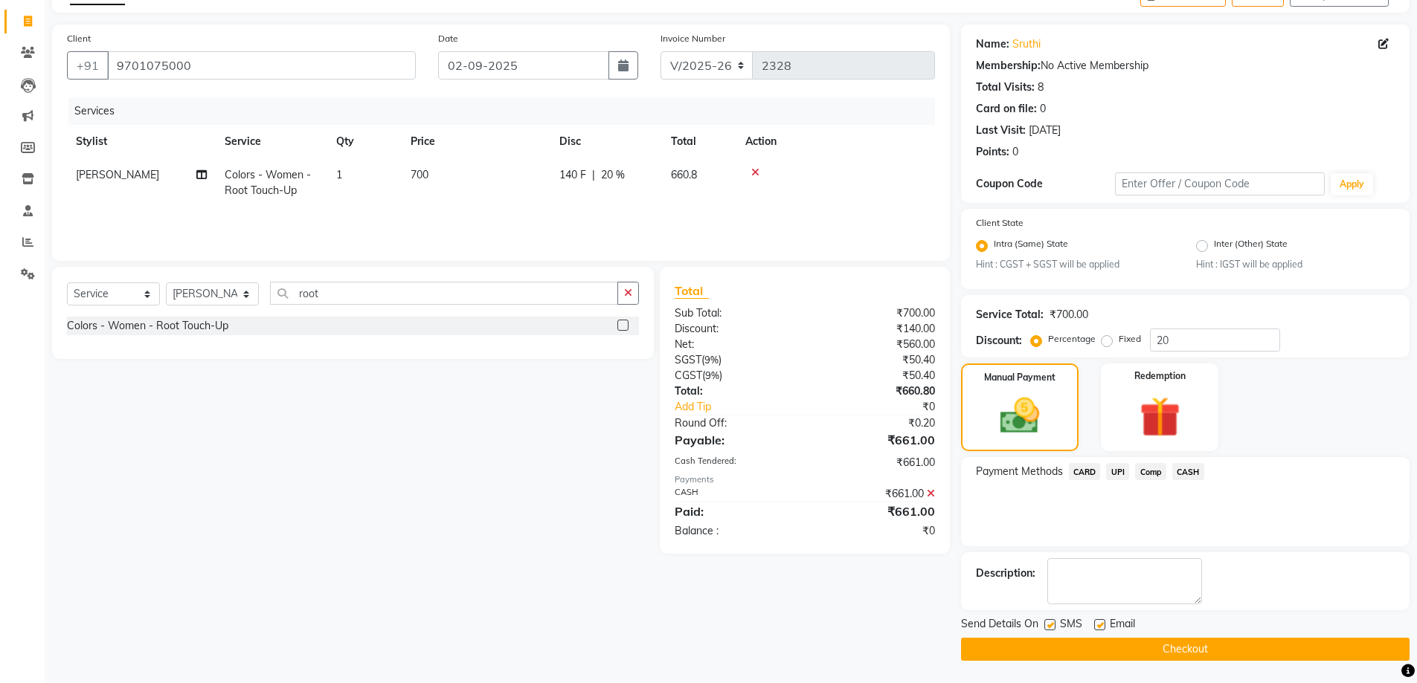
click at [1178, 653] on button "Checkout" at bounding box center [1185, 649] width 448 height 23
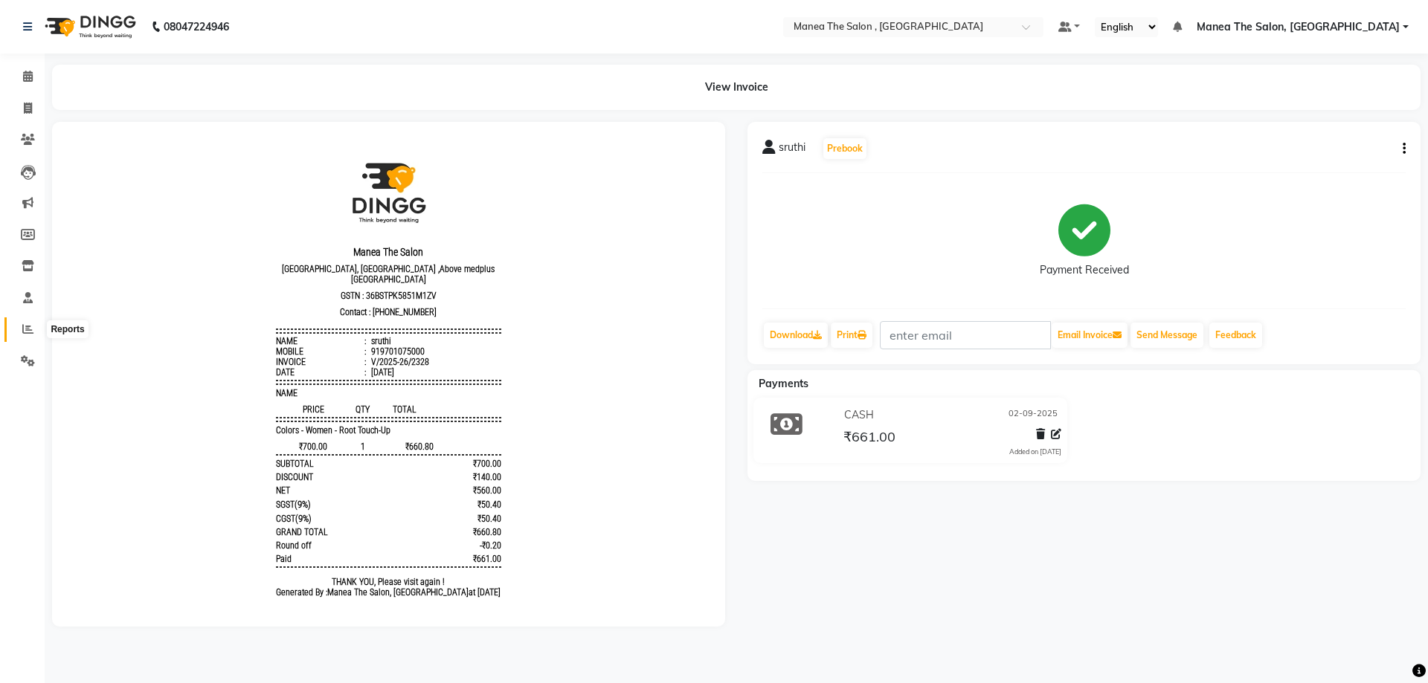
click at [20, 329] on span at bounding box center [28, 329] width 26 height 17
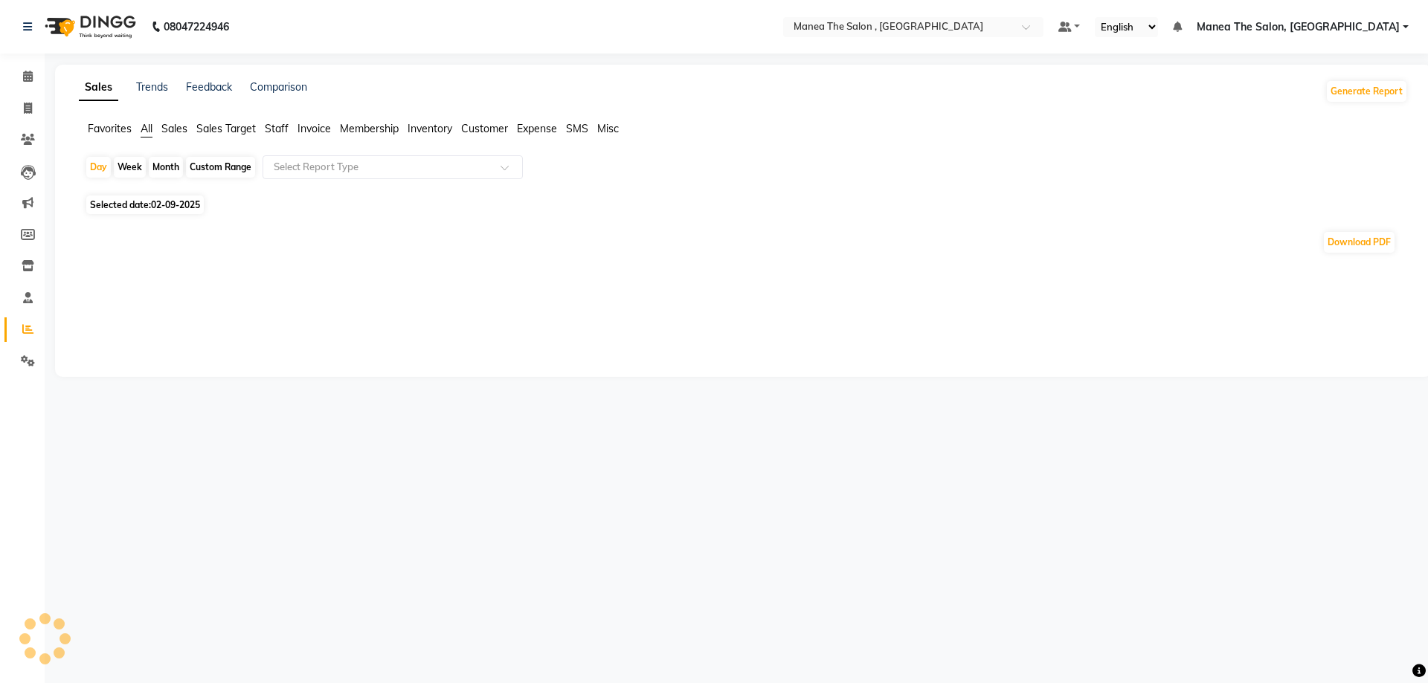
click at [280, 128] on span "Staff" at bounding box center [277, 128] width 24 height 13
click at [167, 170] on div "Month" at bounding box center [166, 167] width 34 height 21
select select "9"
select select "2025"
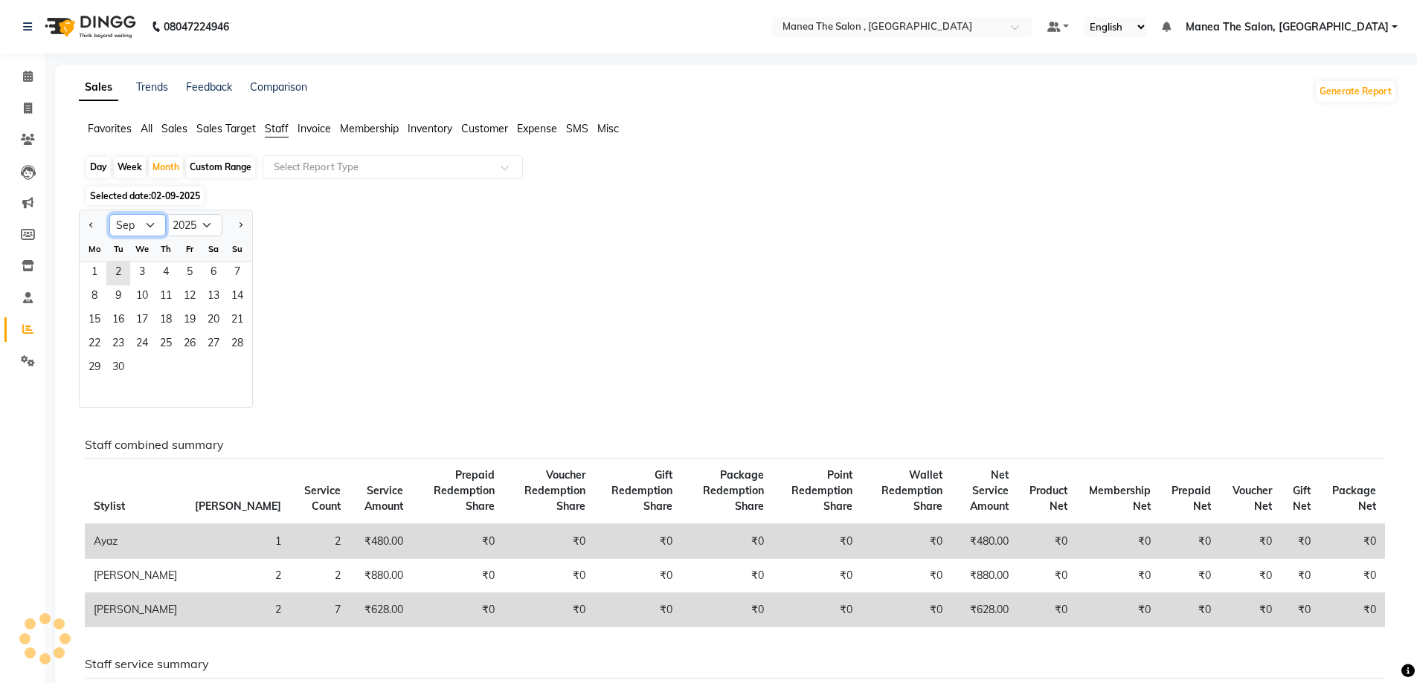
drag, startPoint x: 132, startPoint y: 219, endPoint x: 134, endPoint y: 228, distance: 9.0
click at [132, 219] on select "Jan Feb Mar Apr May Jun Jul Aug Sep Oct Nov Dec" at bounding box center [137, 225] width 57 height 22
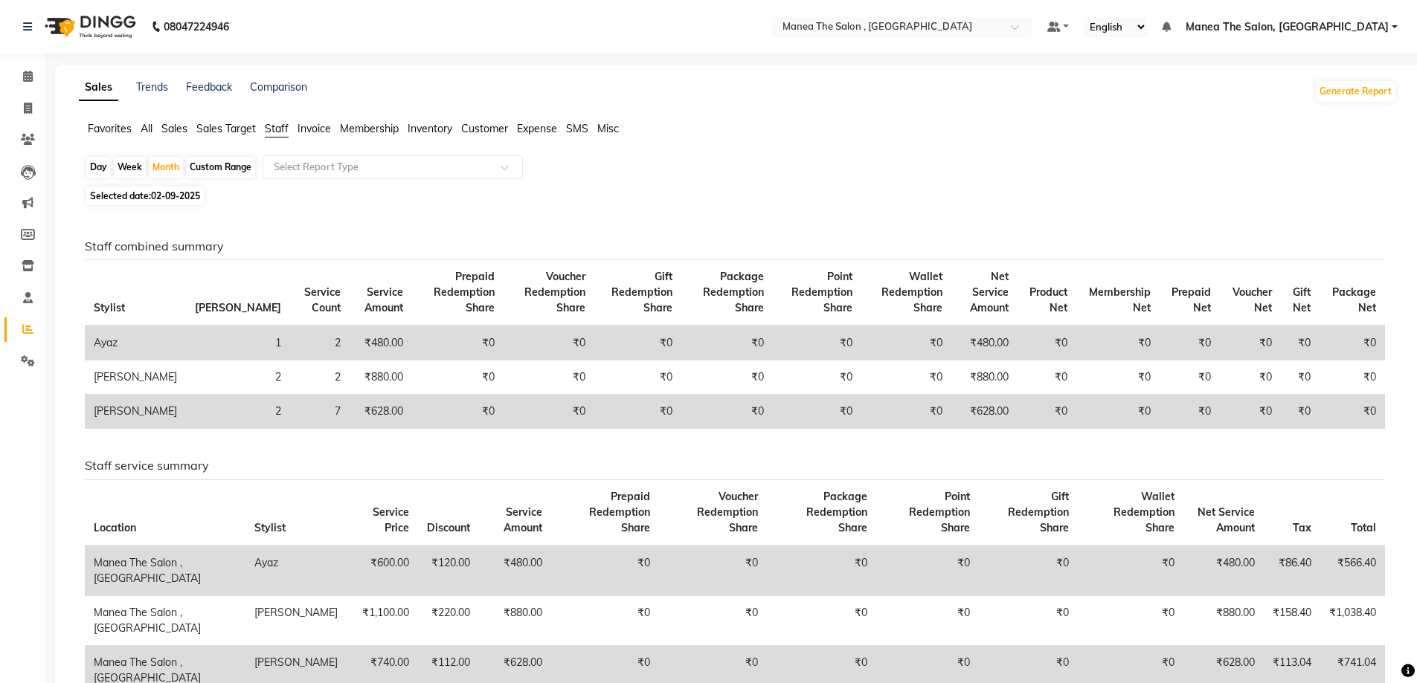
click at [158, 192] on span "02-09-2025" at bounding box center [175, 195] width 49 height 11
select select "9"
select select "2025"
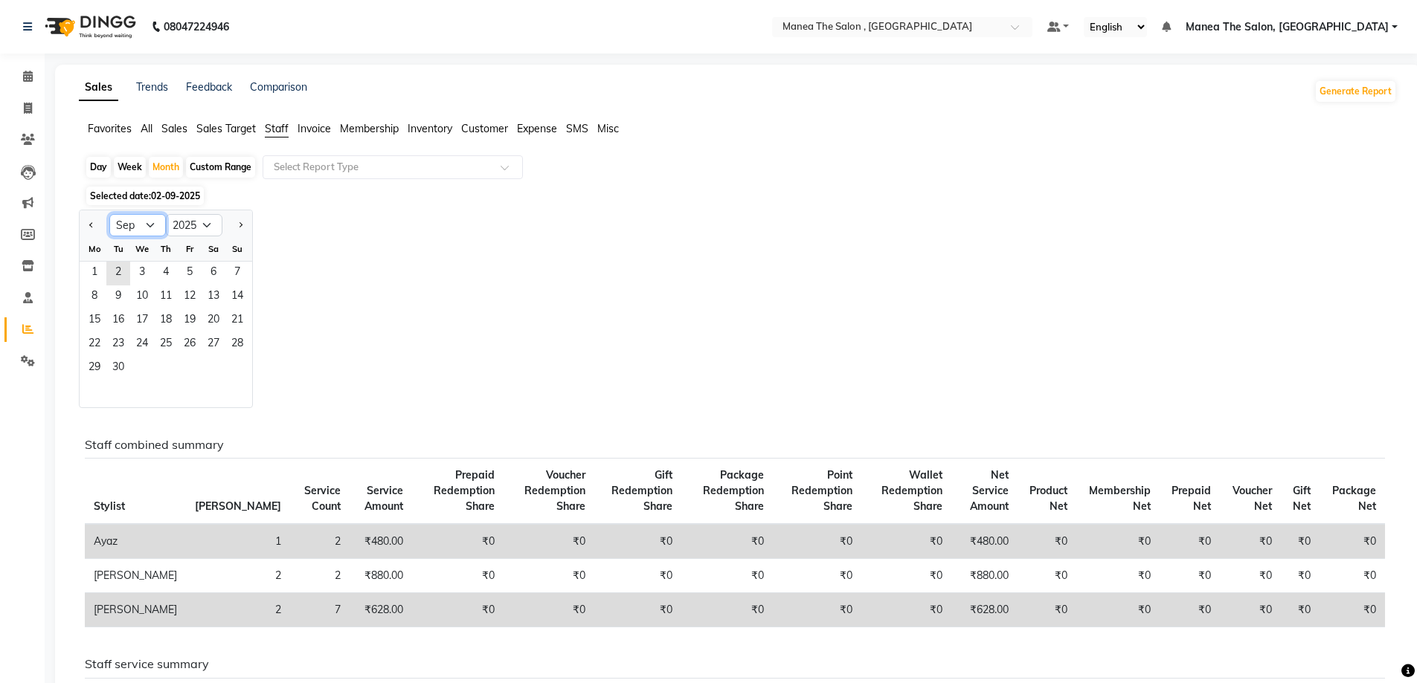
drag, startPoint x: 143, startPoint y: 218, endPoint x: 144, endPoint y: 236, distance: 17.9
click at [143, 218] on select "Jan Feb Mar Apr May Jun Jul Aug Sep Oct Nov Dec" at bounding box center [137, 225] width 57 height 22
select select "8"
click at [109, 214] on select "Jan Feb Mar Apr May Jun Jul Aug Sep Oct Nov Dec" at bounding box center [137, 225] width 57 height 22
click at [186, 263] on span "1" at bounding box center [190, 274] width 24 height 24
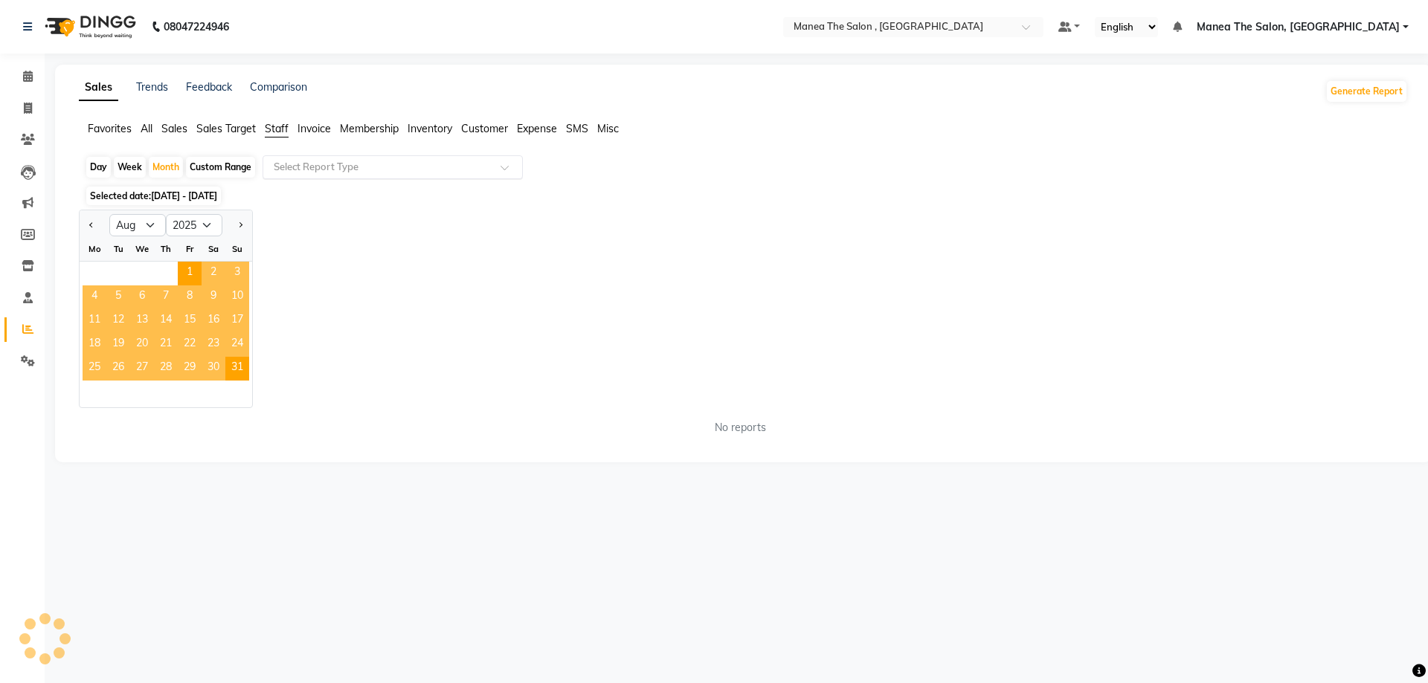
click at [350, 168] on input "text" at bounding box center [378, 167] width 214 height 15
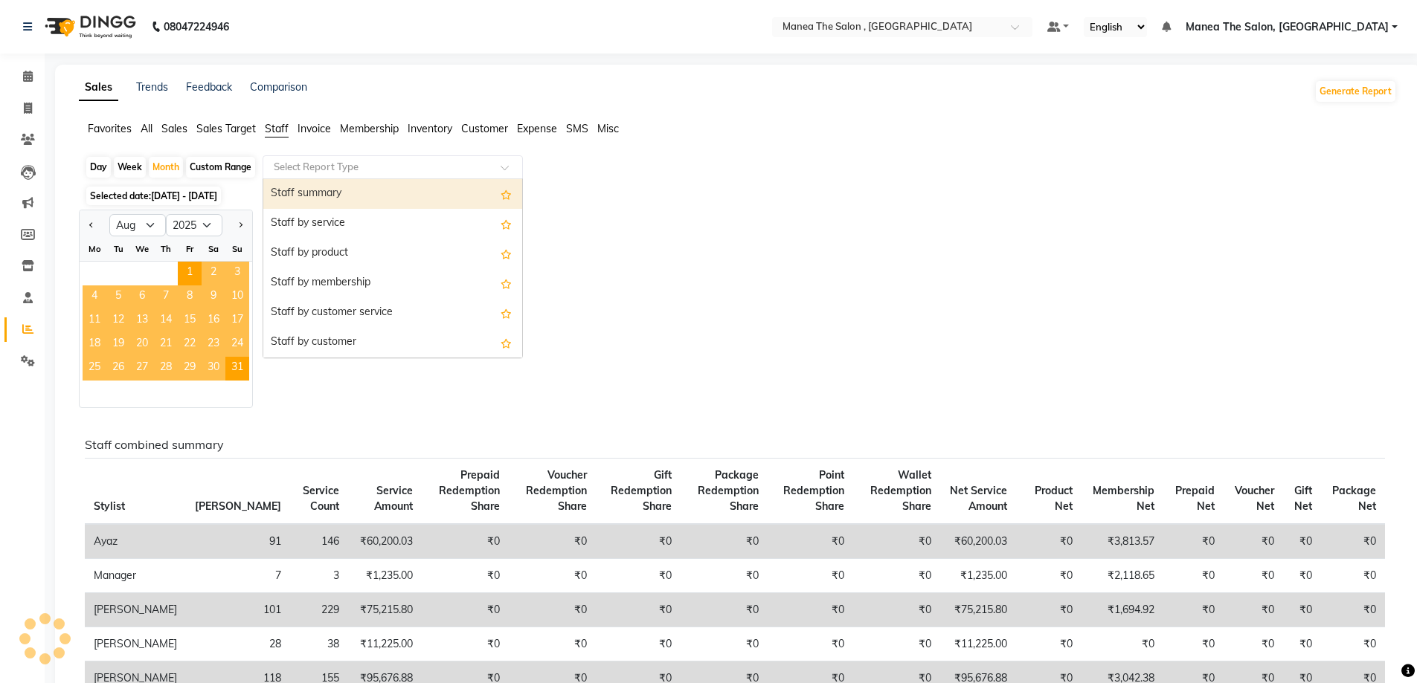
click at [334, 201] on div "Staff summary" at bounding box center [392, 194] width 259 height 30
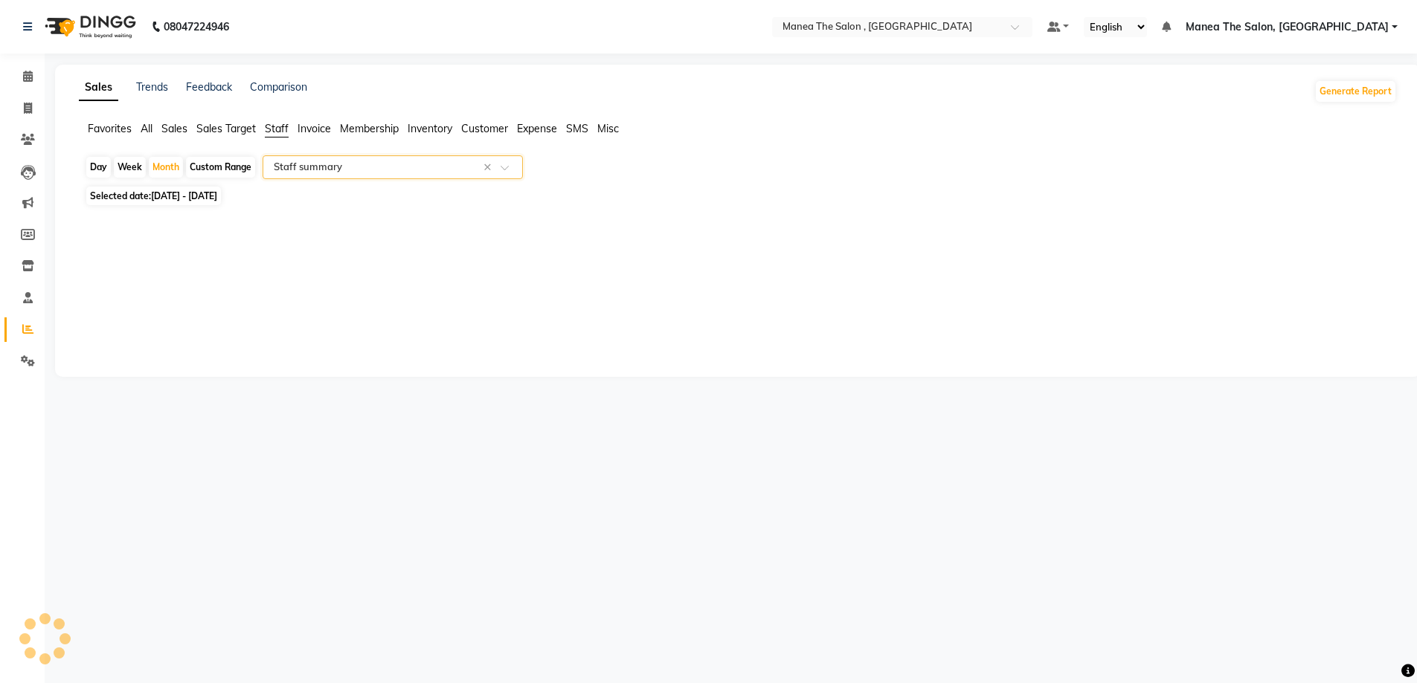
select select "full_report"
select select "pdf"
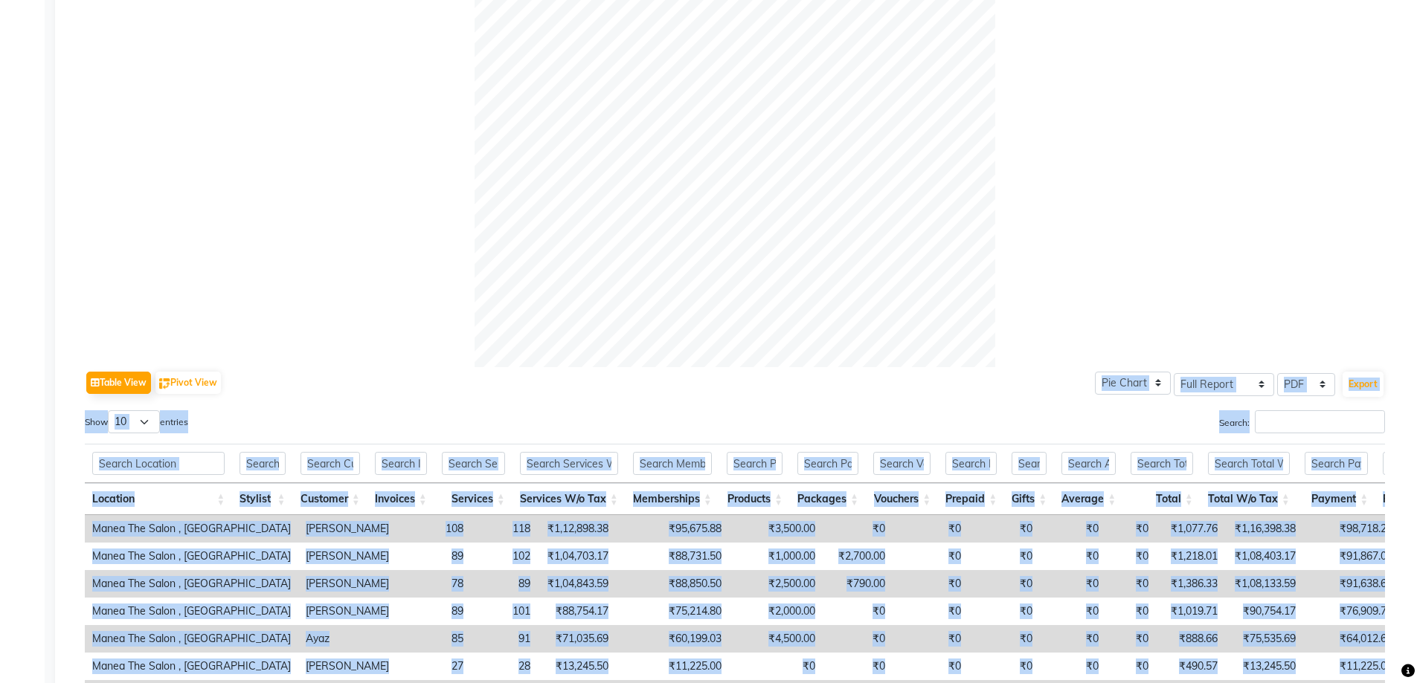
scroll to position [552, 0]
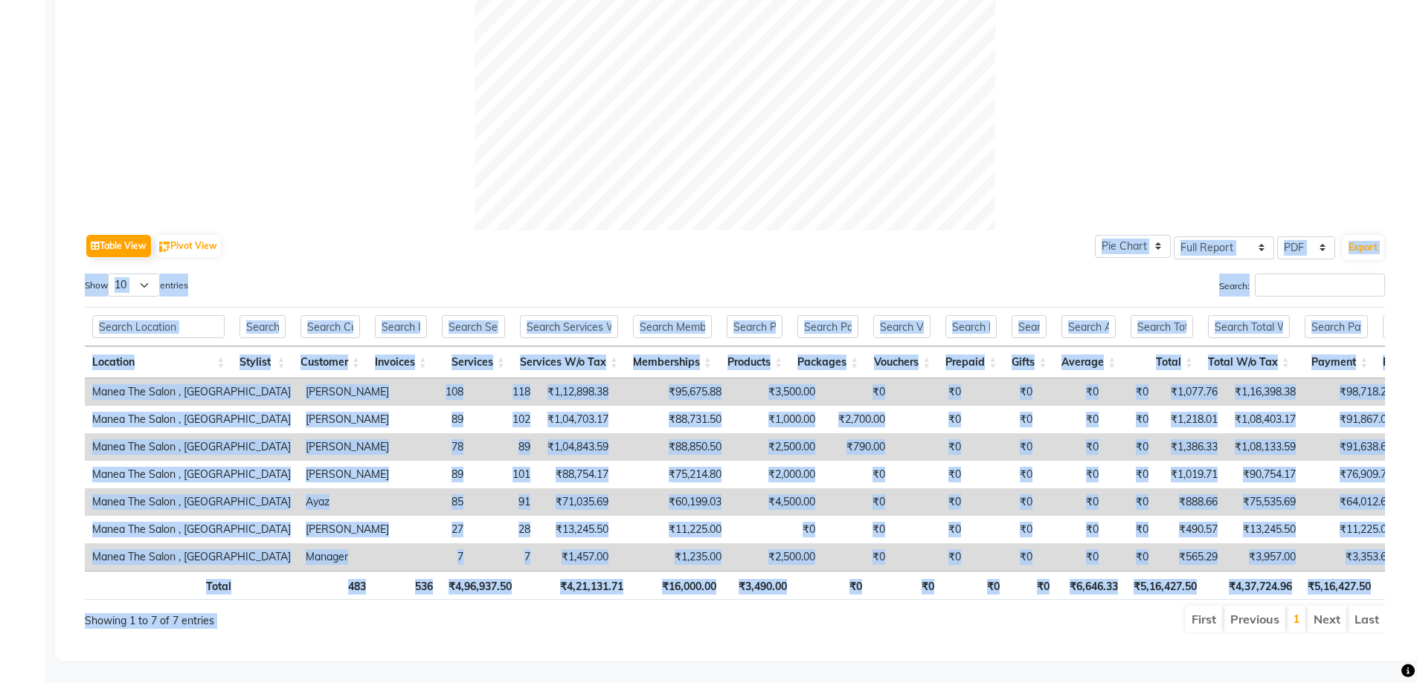
drag, startPoint x: 16, startPoint y: 1, endPoint x: 1069, endPoint y: 712, distance: 1271.2
click at [485, 231] on div "Table View Pivot View Pie Chart Bar Chart Select Full Report Filtered Report Se…" at bounding box center [735, 246] width 1300 height 31
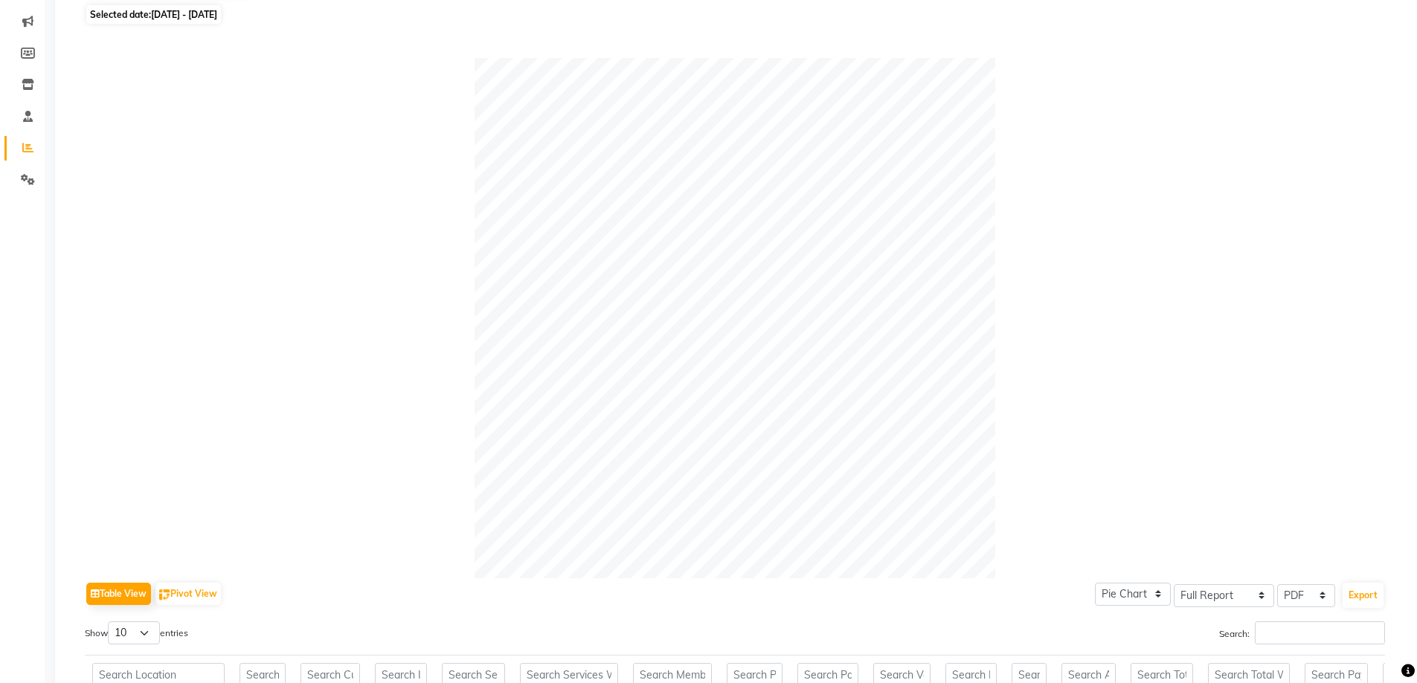
scroll to position [180, 0]
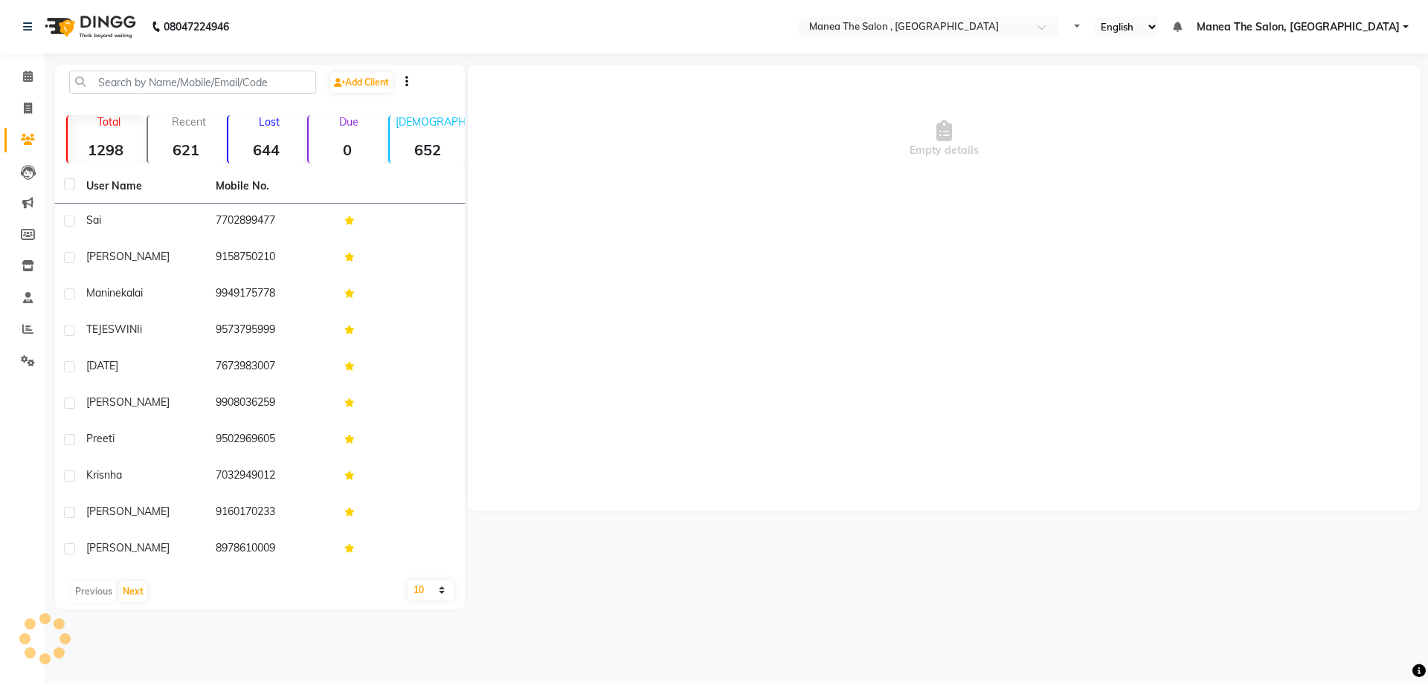
select select "en"
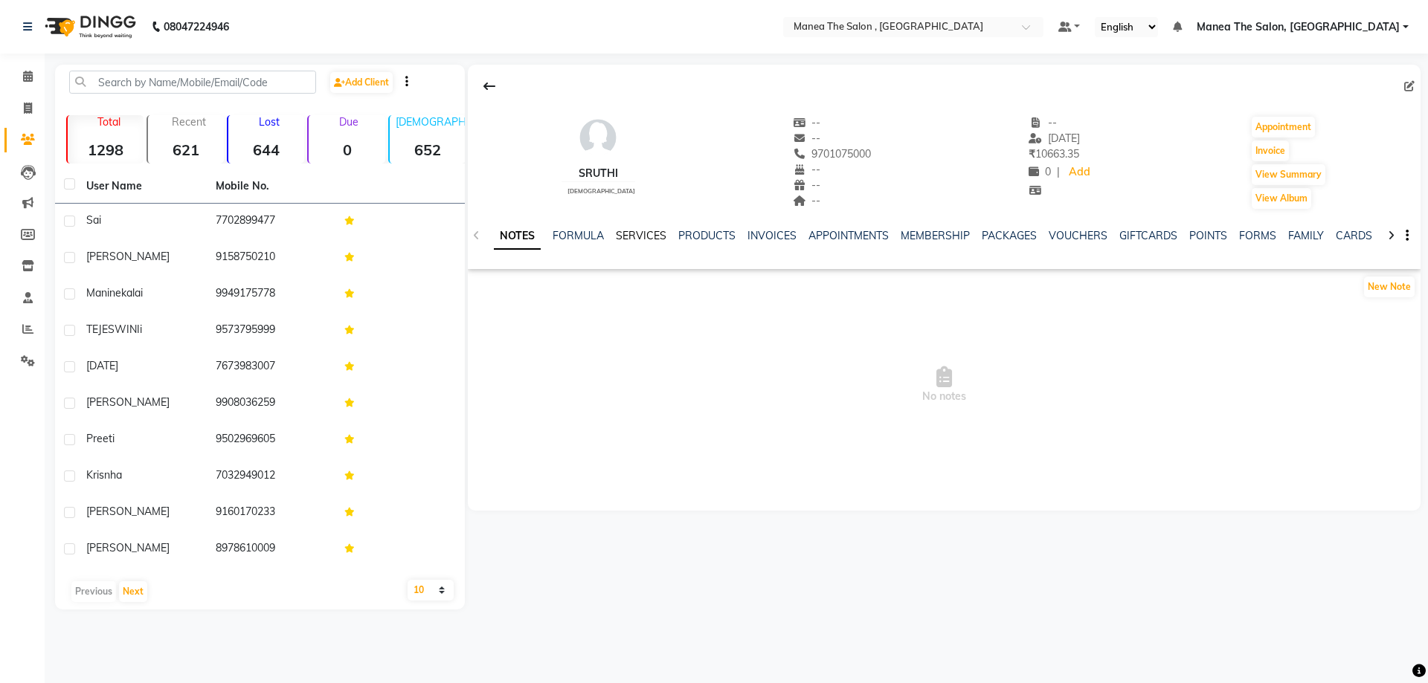
click at [634, 236] on link "SERVICES" at bounding box center [641, 235] width 51 height 13
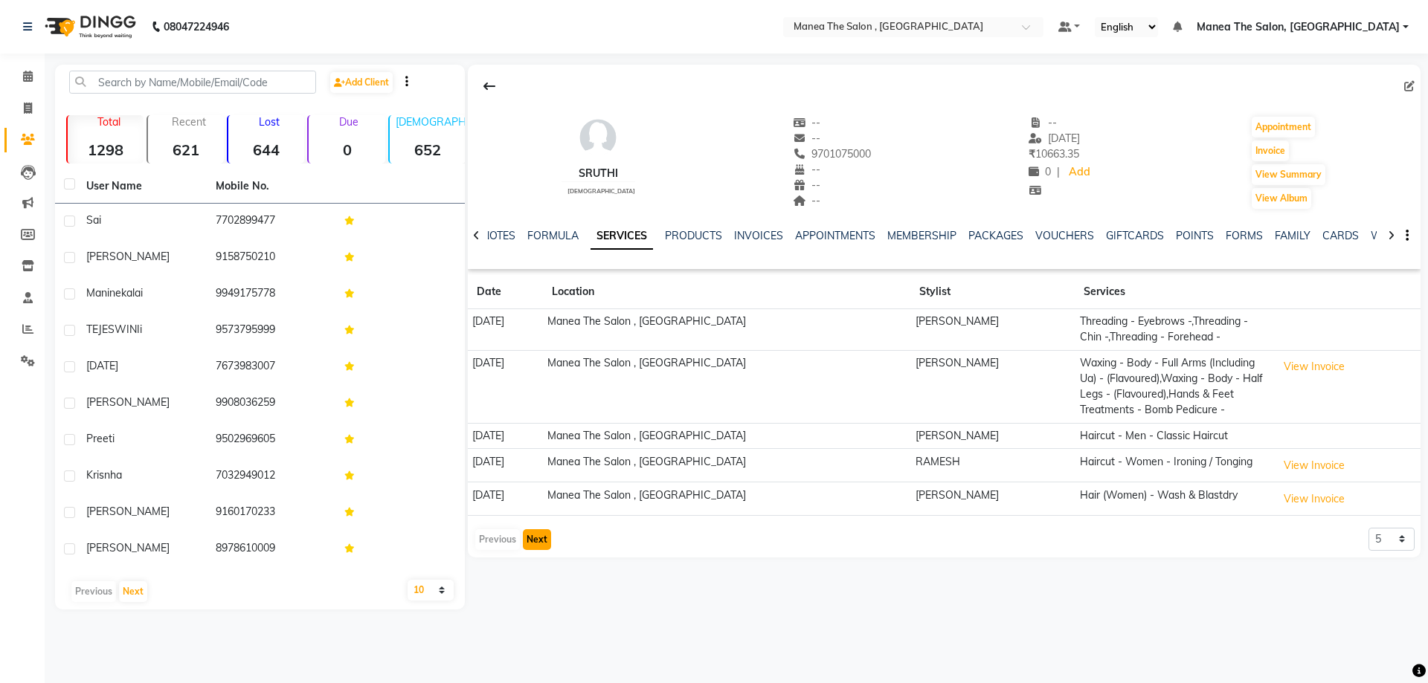
click at [535, 538] on button "Next" at bounding box center [537, 539] width 28 height 21
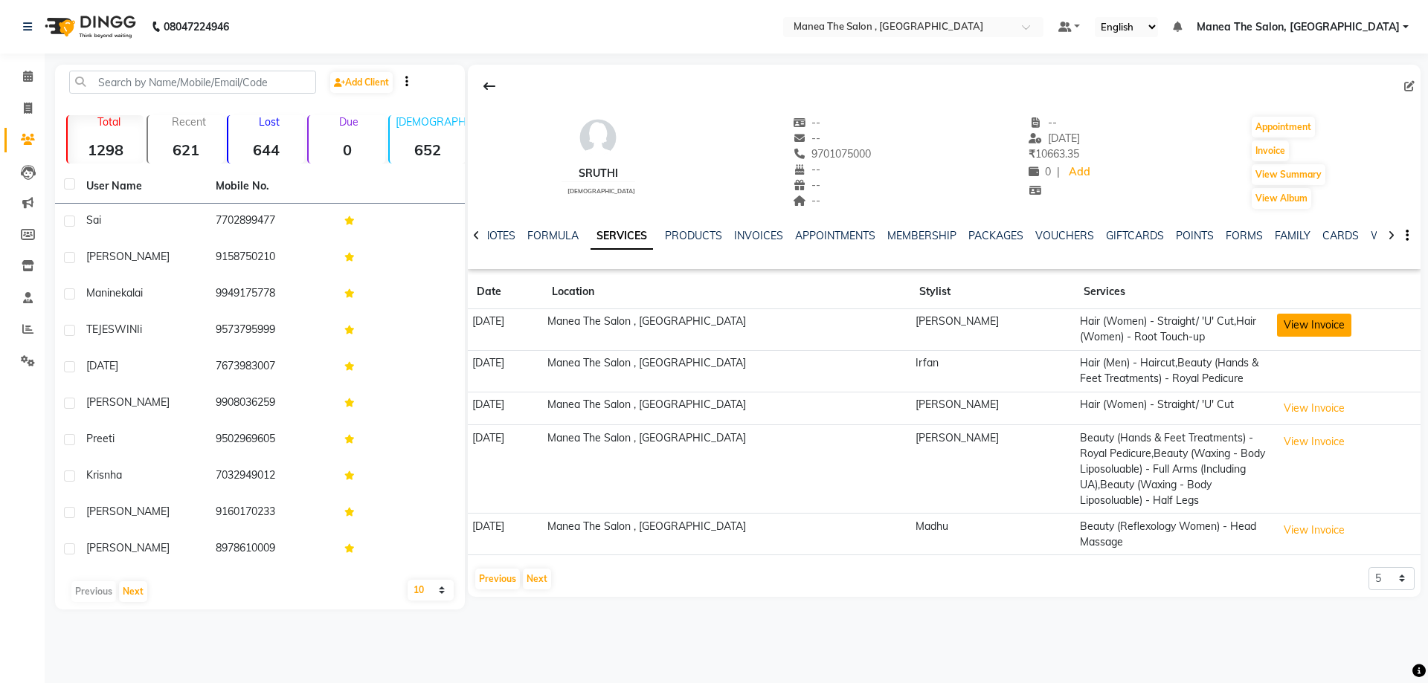
click at [1277, 323] on button "View Invoice" at bounding box center [1314, 325] width 74 height 23
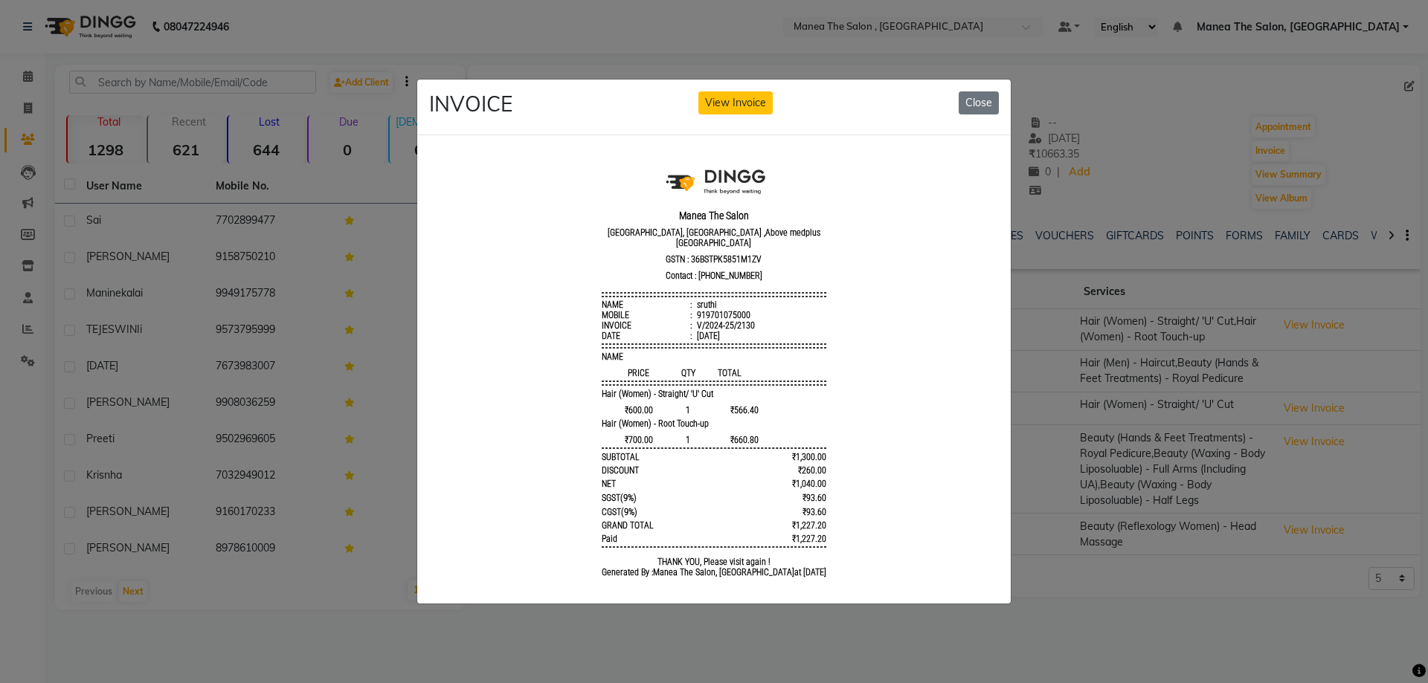
scroll to position [12, 0]
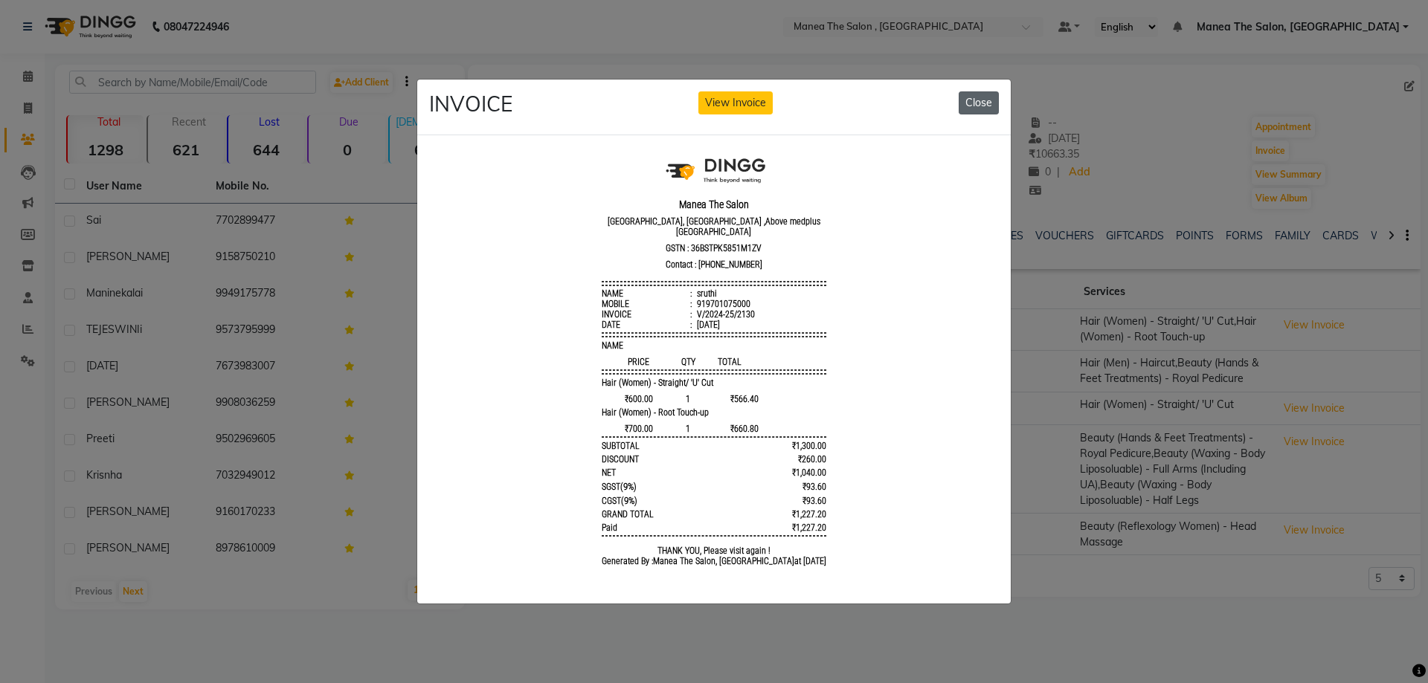
click at [988, 91] on button "Close" at bounding box center [979, 102] width 40 height 23
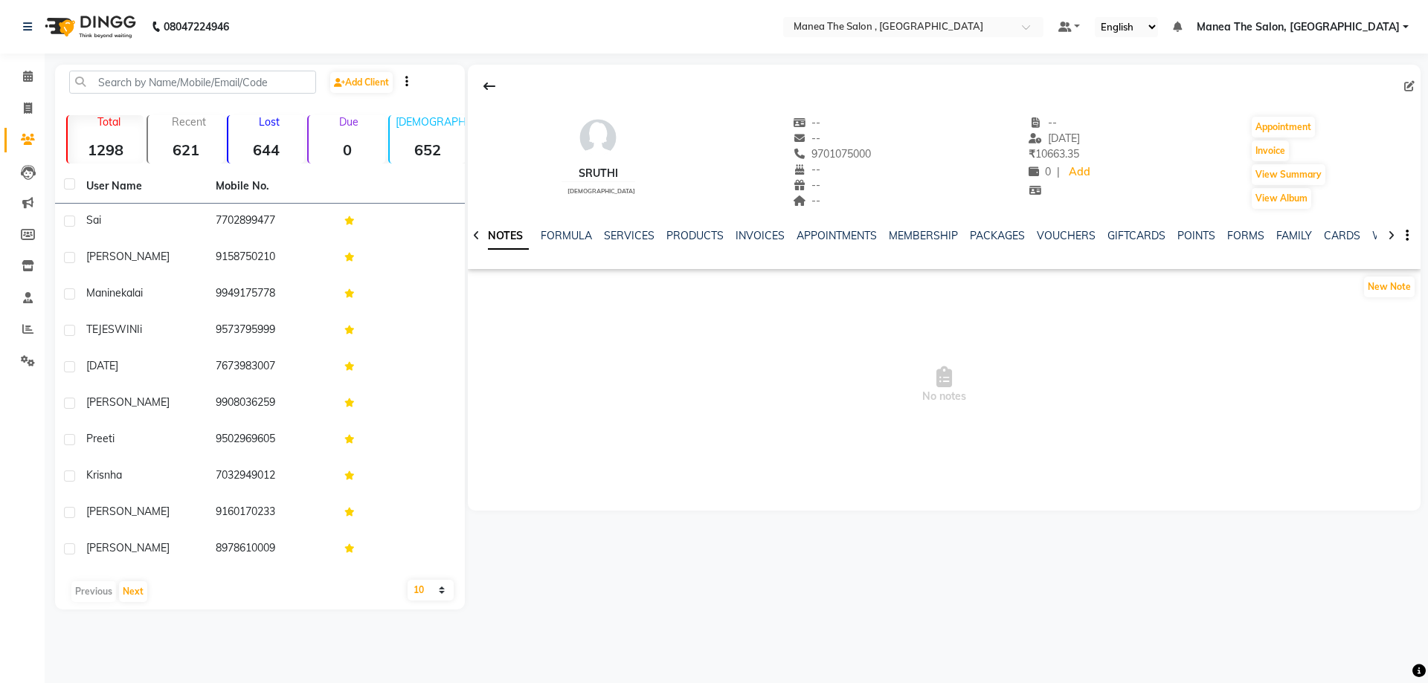
drag, startPoint x: 646, startPoint y: 101, endPoint x: 654, endPoint y: 111, distance: 12.7
drag, startPoint x: 687, startPoint y: 103, endPoint x: 32, endPoint y: 22, distance: 660.3
click at [32, 22] on icon at bounding box center [27, 27] width 9 height 10
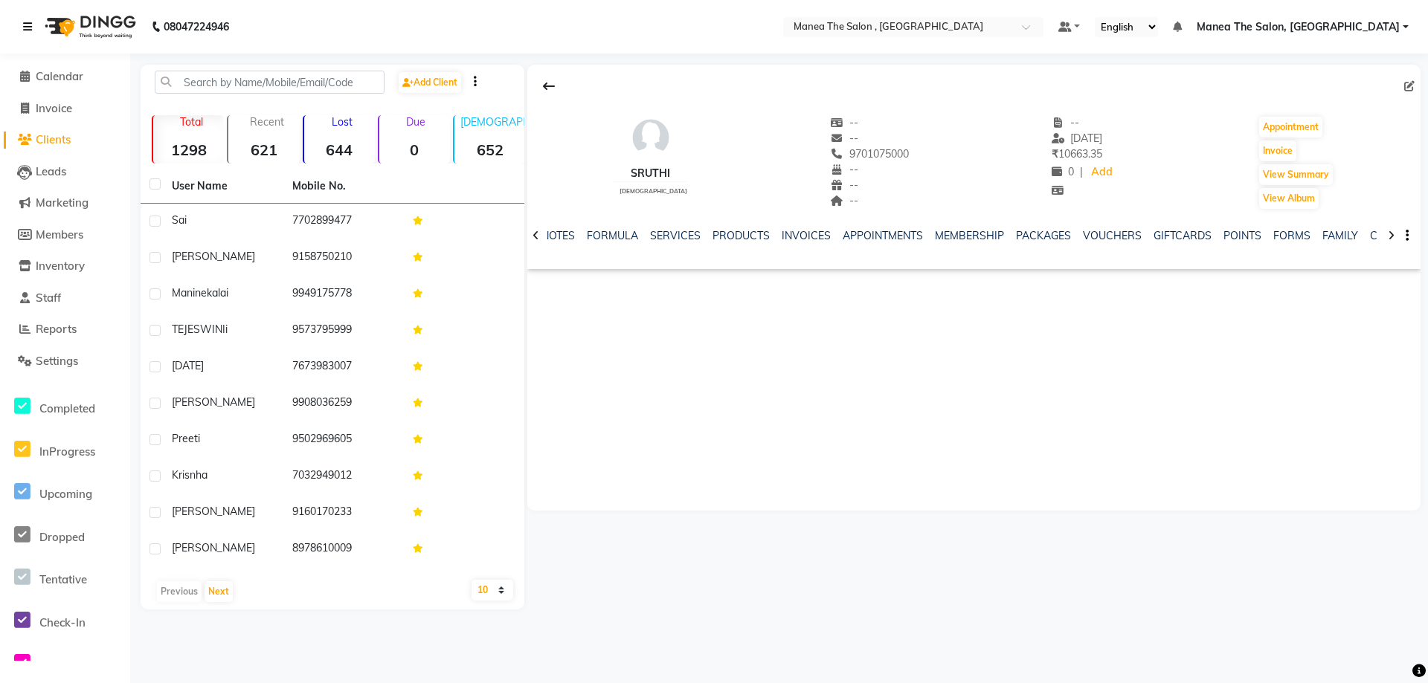
click at [24, 28] on icon at bounding box center [27, 27] width 9 height 10
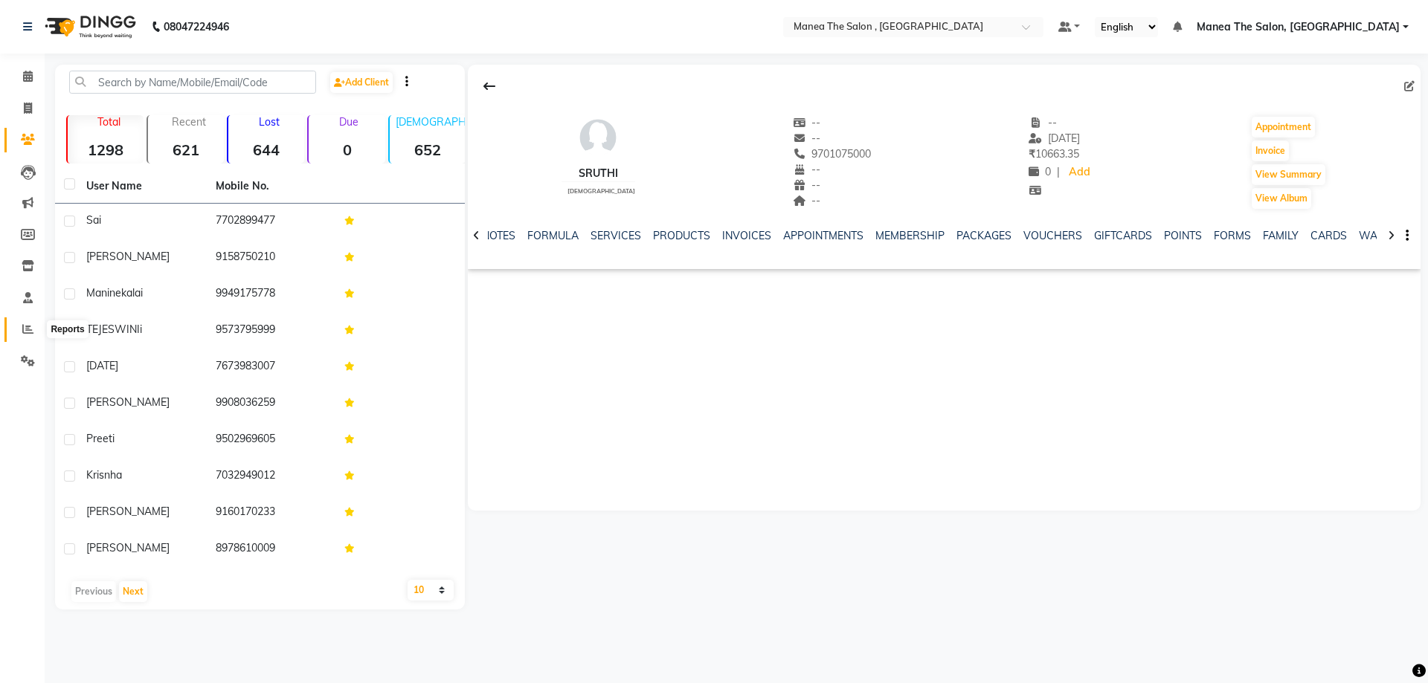
click at [28, 323] on icon at bounding box center [27, 328] width 11 height 11
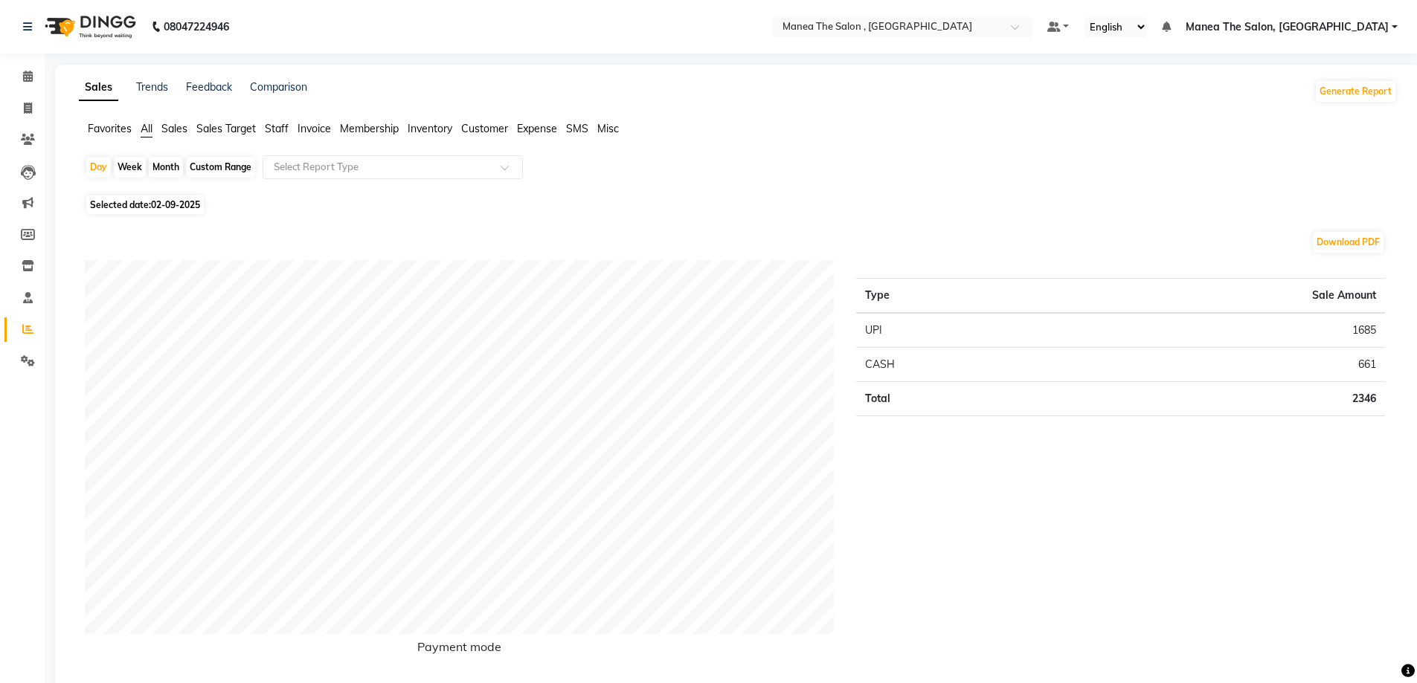
click at [170, 164] on div "Month" at bounding box center [166, 167] width 34 height 21
select select "9"
select select "2025"
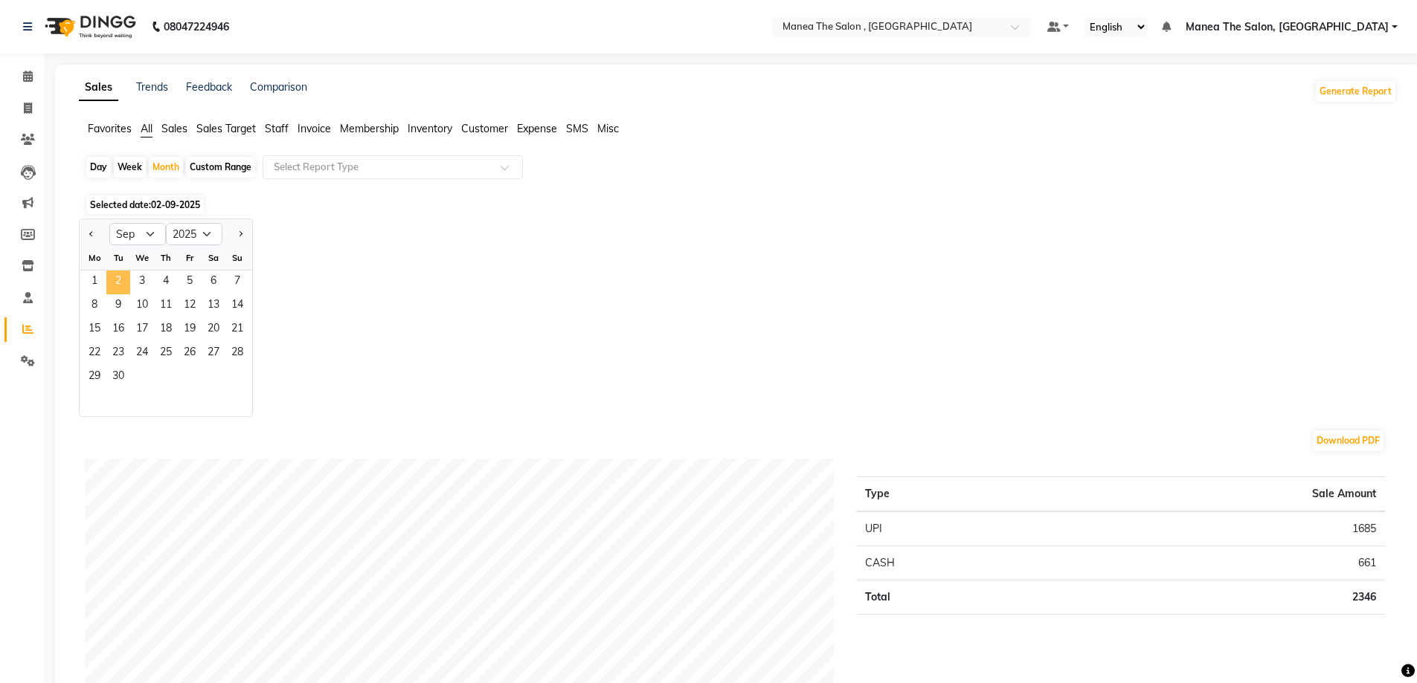
click at [121, 283] on span "2" at bounding box center [118, 283] width 24 height 24
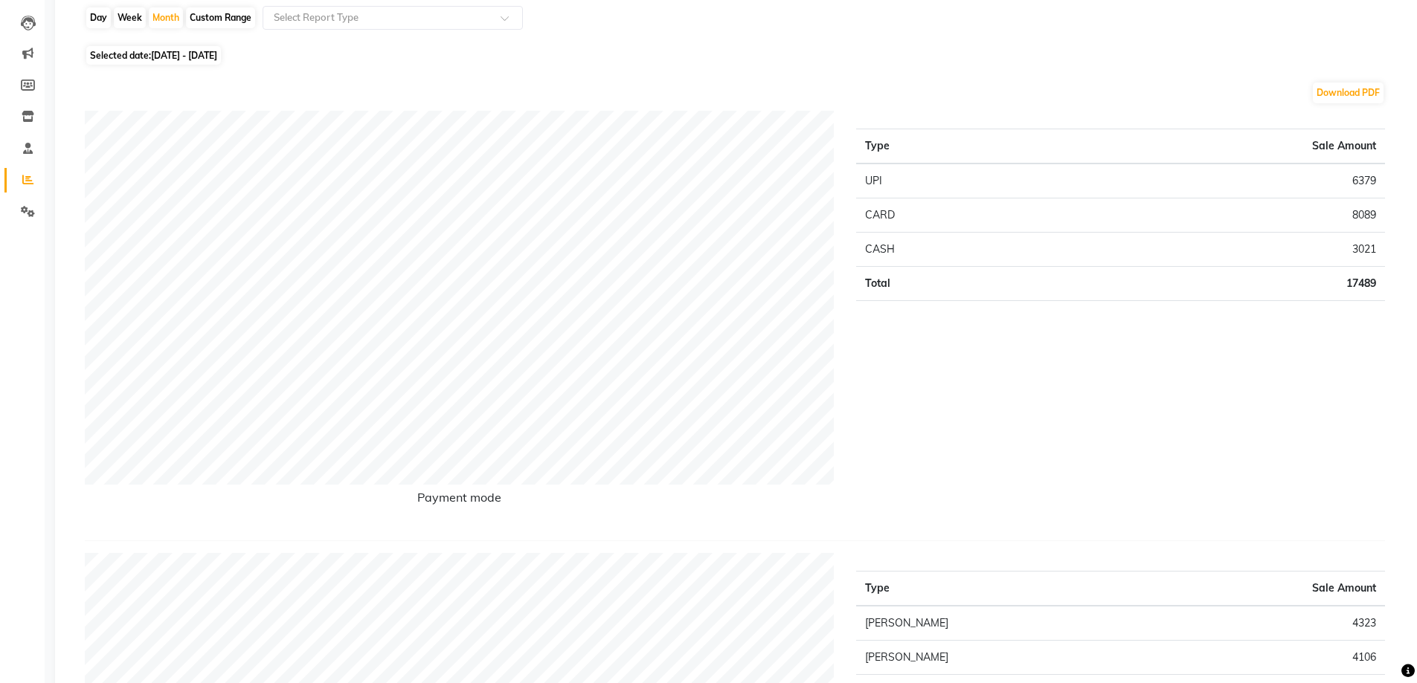
scroll to position [149, 0]
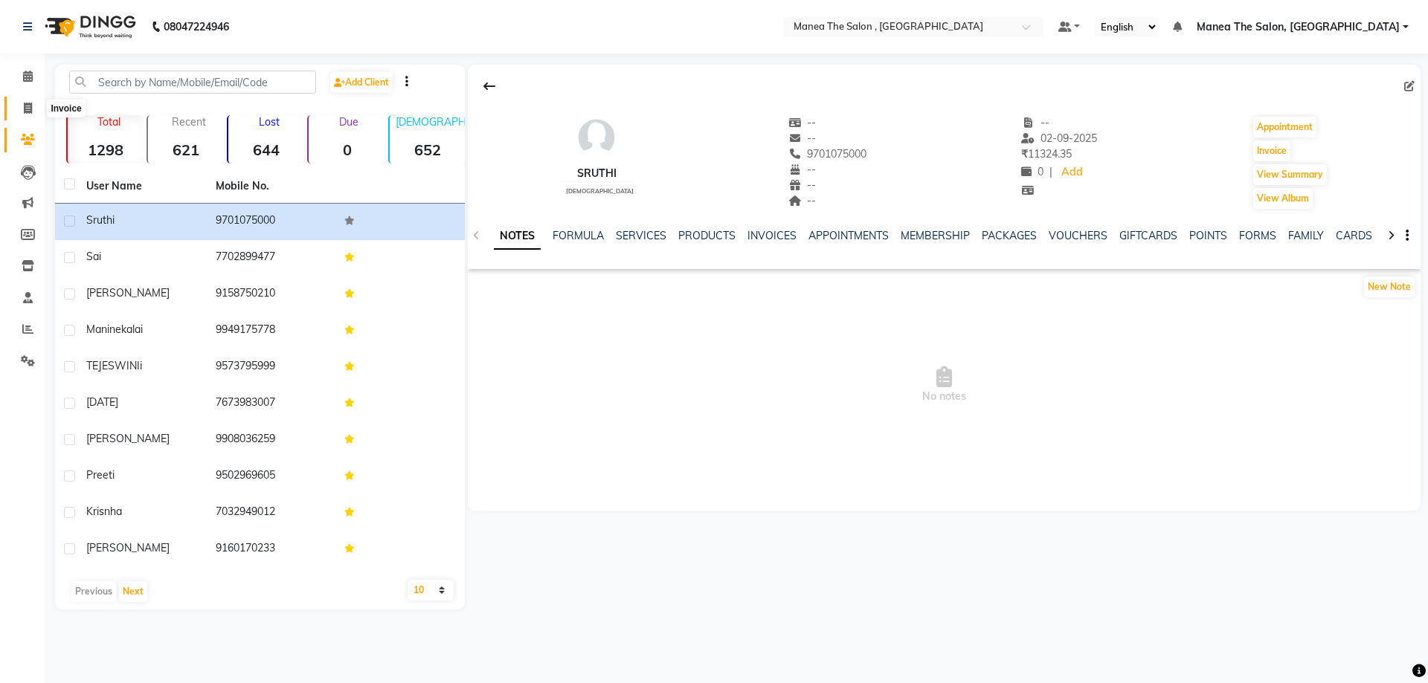
click at [27, 103] on icon at bounding box center [28, 108] width 8 height 11
select select "service"
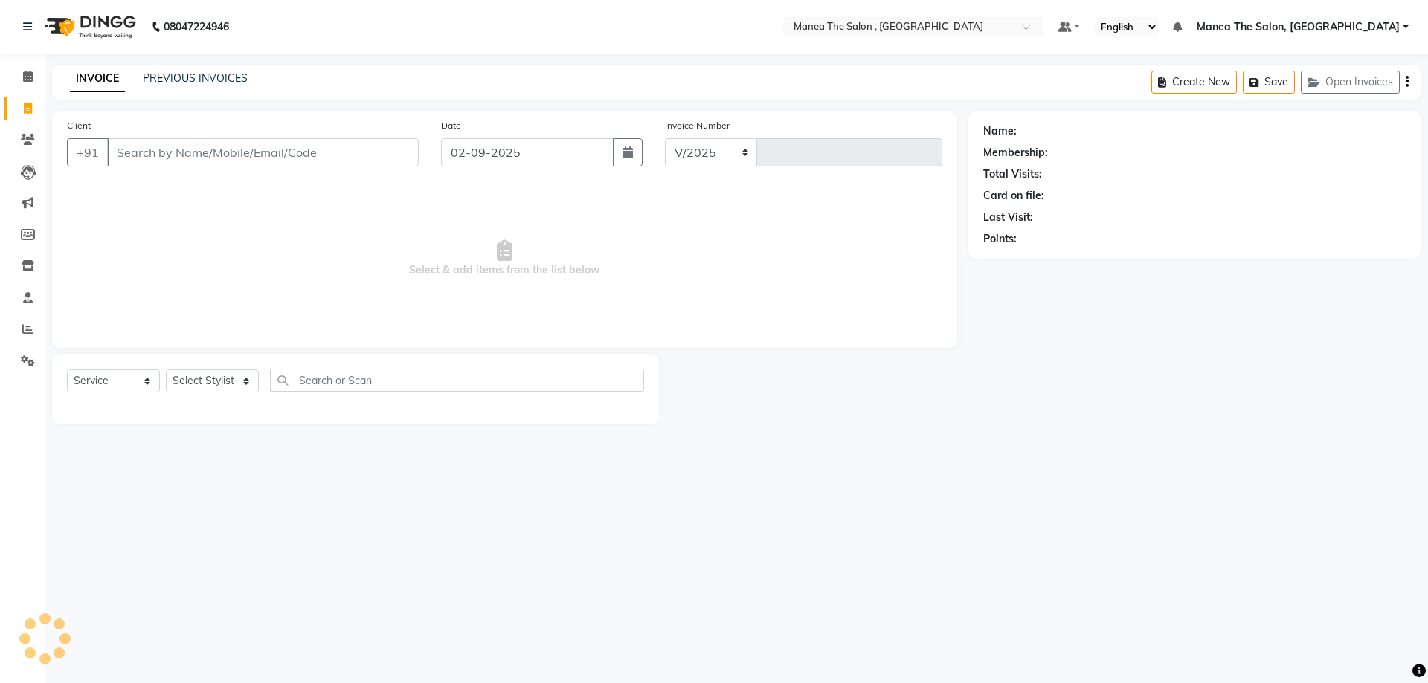
select select "7201"
type input "2329"
